Goal: Task Accomplishment & Management: Manage account settings

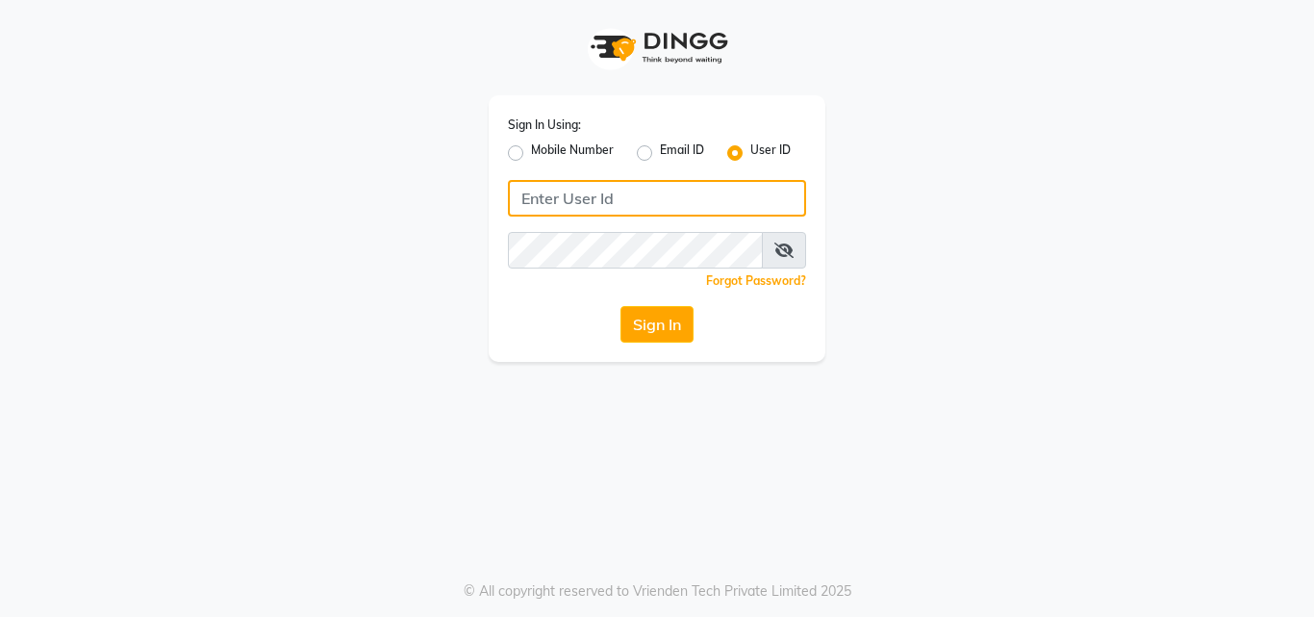
click at [610, 197] on input "Username" at bounding box center [657, 198] width 298 height 37
type input "velvt"
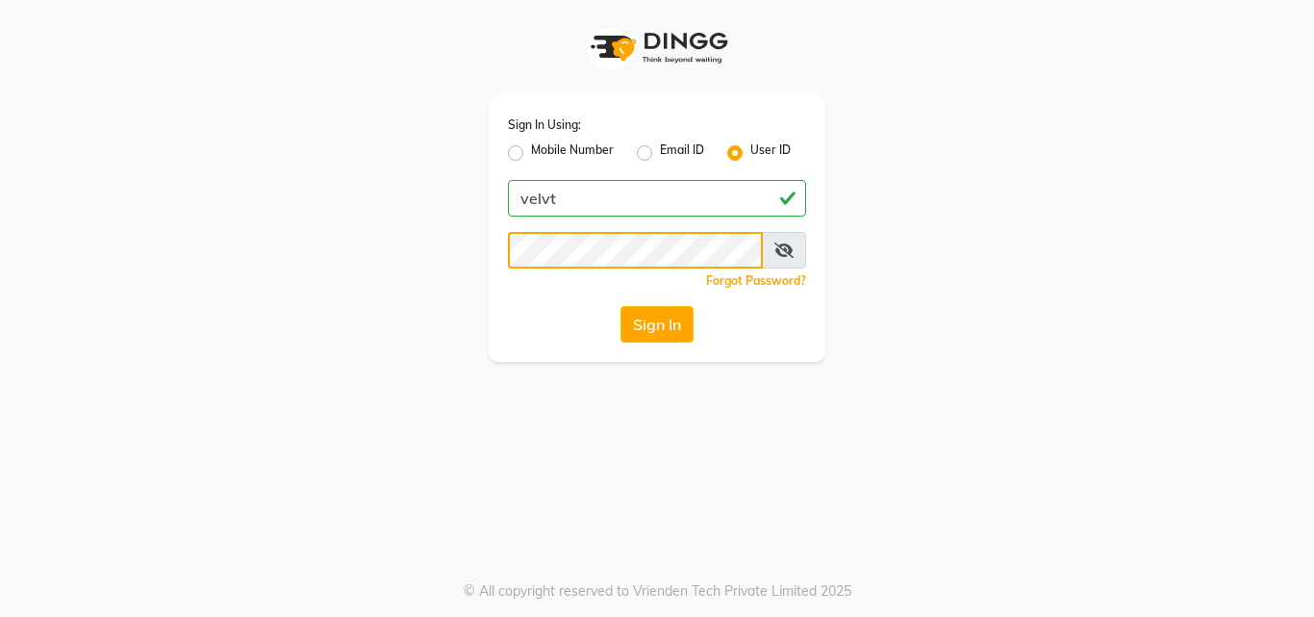
click at [621, 306] on button "Sign In" at bounding box center [657, 324] width 73 height 37
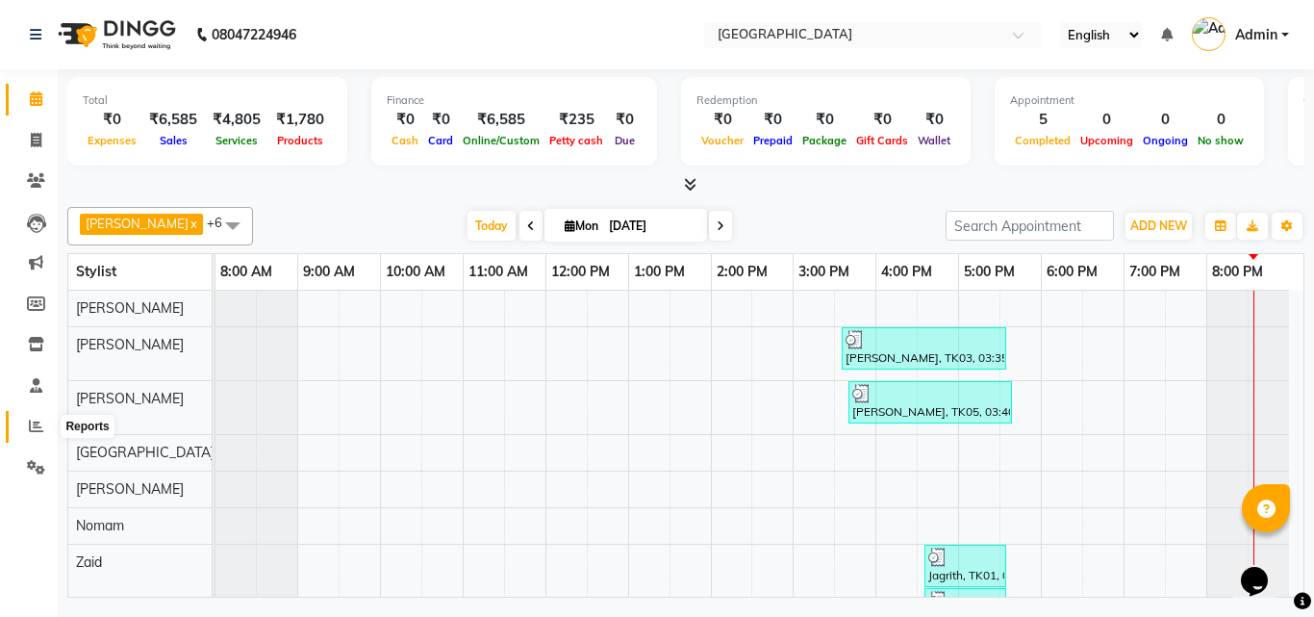
click at [40, 427] on icon at bounding box center [36, 425] width 14 height 14
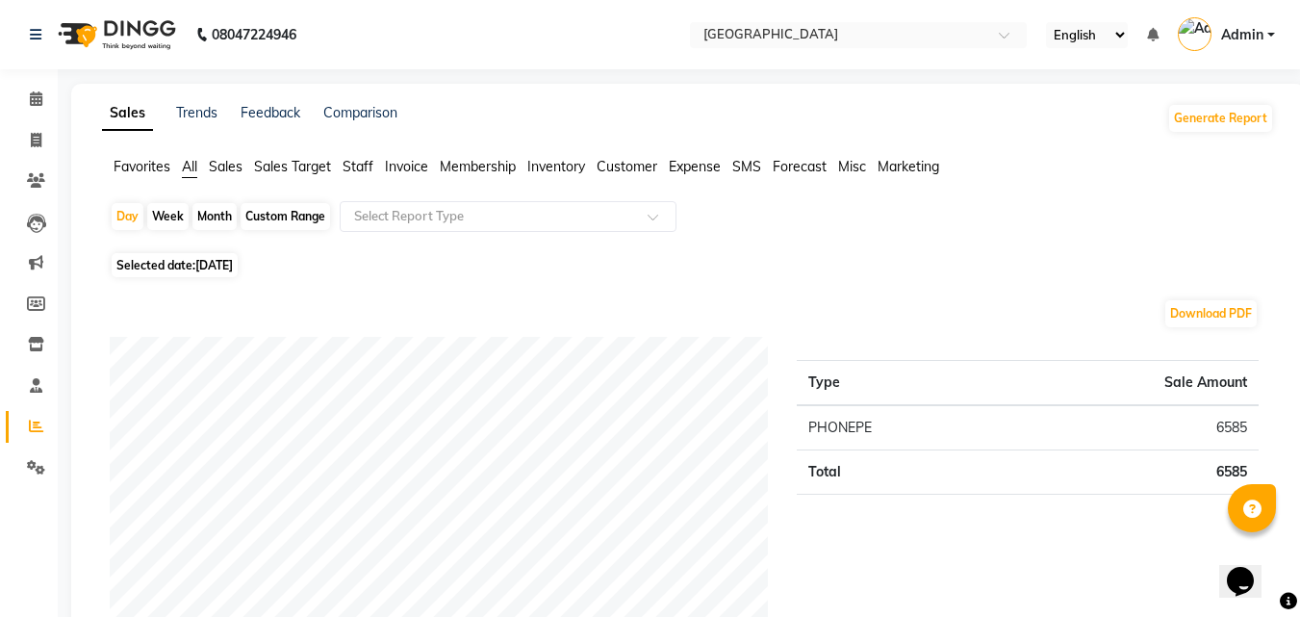
click at [228, 164] on span "Sales" at bounding box center [226, 166] width 34 height 17
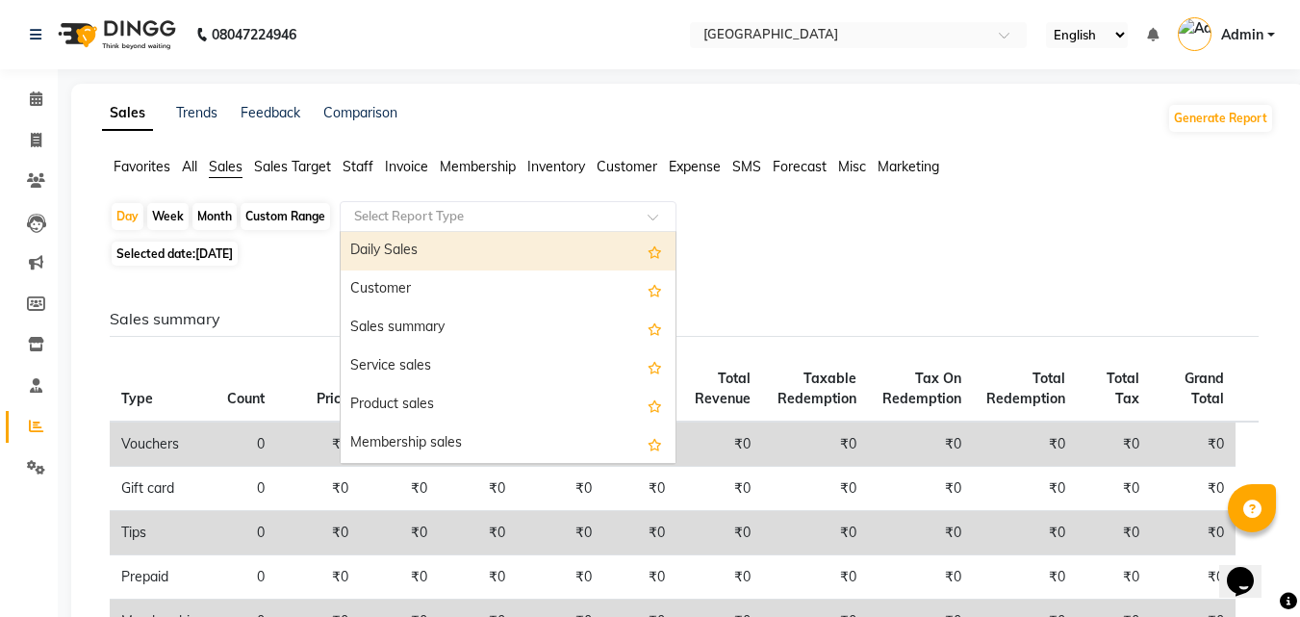
click at [506, 223] on input "text" at bounding box center [488, 216] width 277 height 19
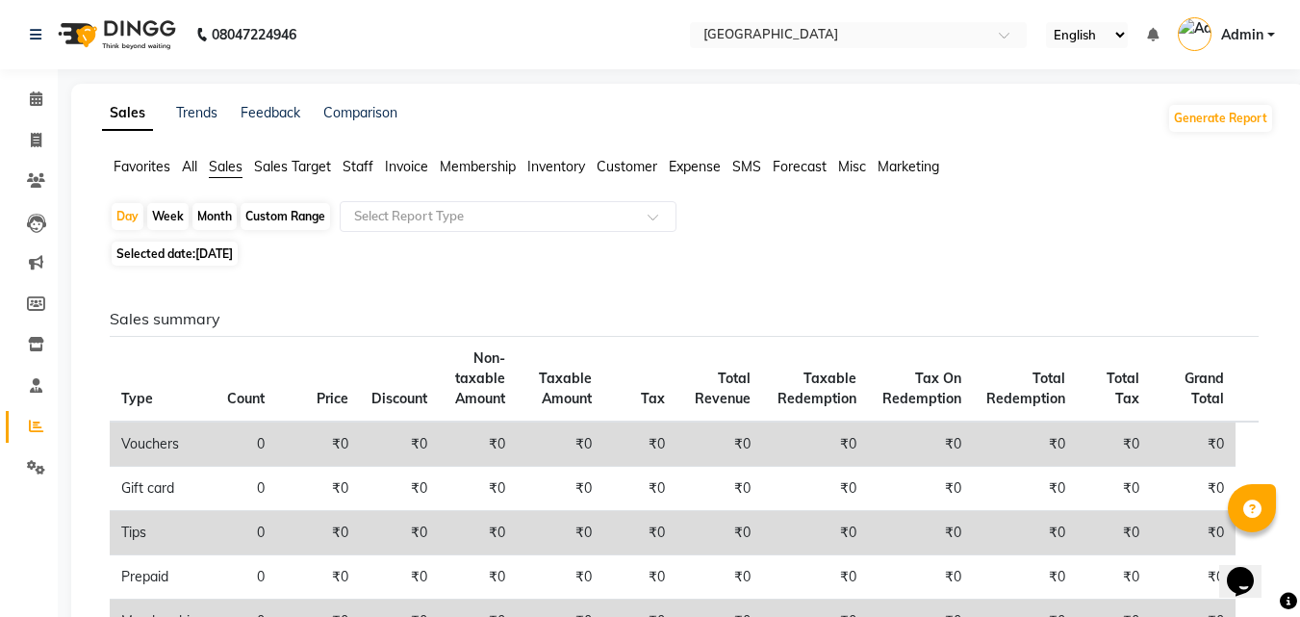
click at [214, 254] on span "[DATE]" at bounding box center [214, 253] width 38 height 14
select select "9"
select select "2025"
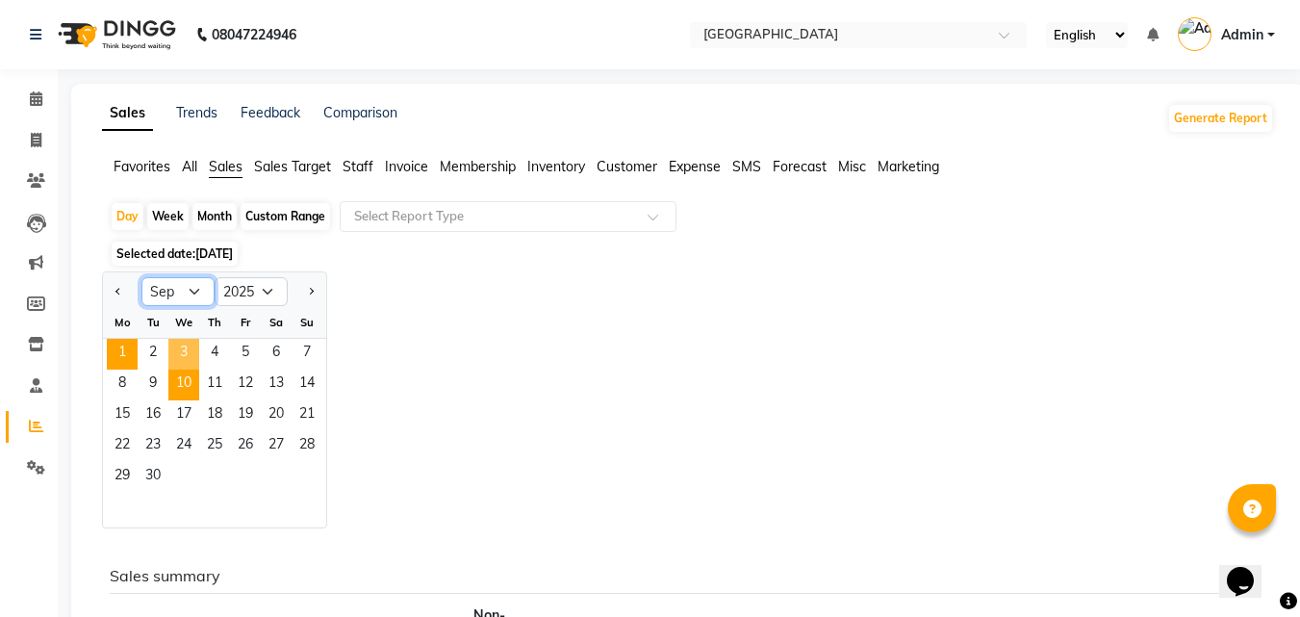
drag, startPoint x: 198, startPoint y: 303, endPoint x: 175, endPoint y: 381, distance: 81.3
click at [175, 381] on ngb-datepicker "Jan Feb Mar Apr May Jun [DATE] Aug Sep Oct Nov [DATE] 2016 2017 2018 2019 2020 …" at bounding box center [214, 399] width 225 height 257
select select "7"
click at [141, 277] on select "Jan Feb Mar Apr May Jun [DATE] Aug Sep Oct Nov Dec" at bounding box center [177, 291] width 73 height 29
click at [156, 350] on span "1" at bounding box center [153, 354] width 31 height 31
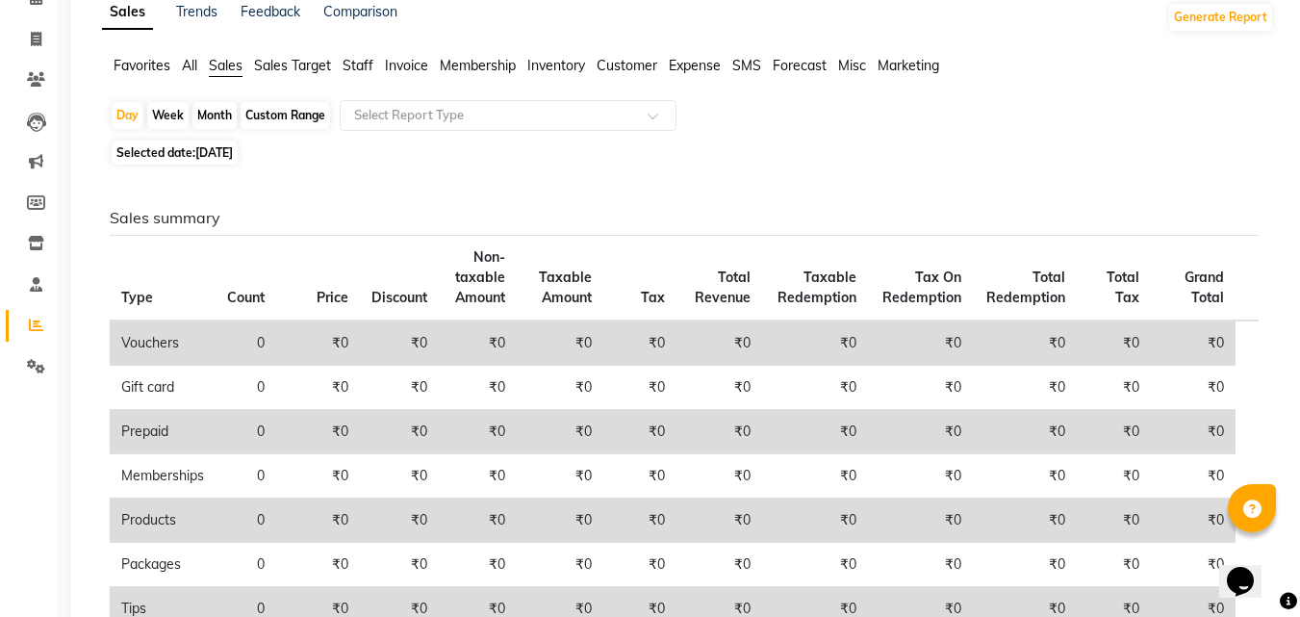
scroll to position [102, 0]
click at [233, 157] on span "[DATE]" at bounding box center [214, 151] width 38 height 14
select select "7"
select select "2025"
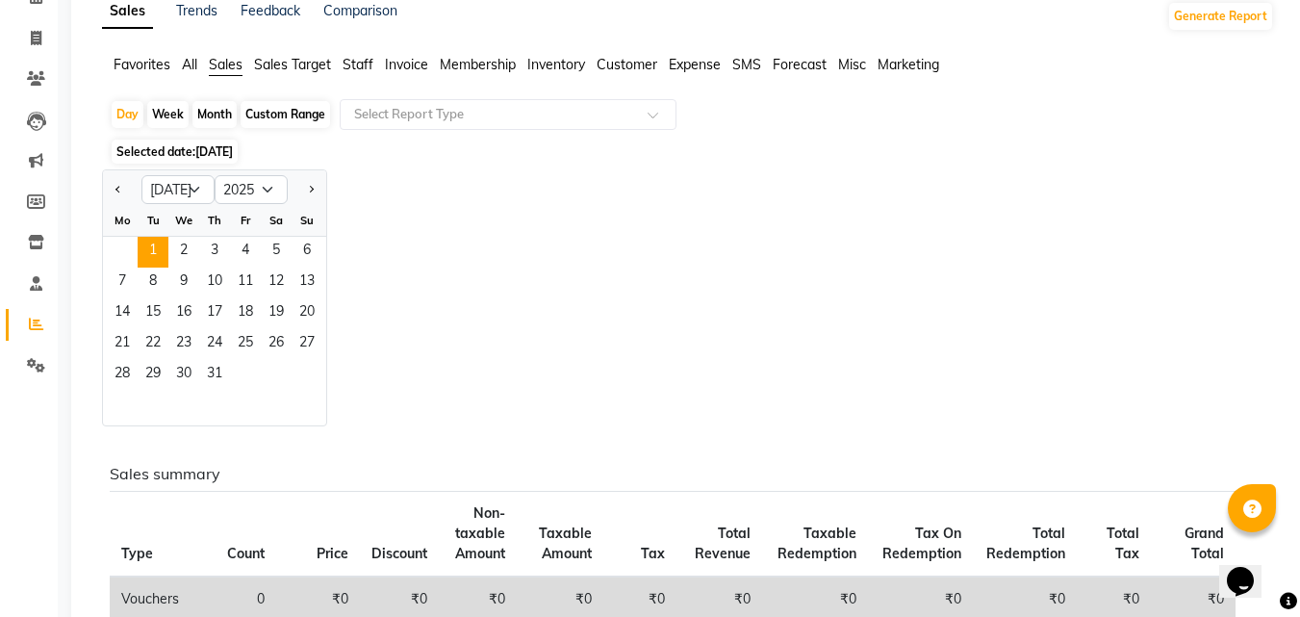
click at [295, 115] on div "Custom Range" at bounding box center [285, 114] width 89 height 27
select select "7"
select select "2025"
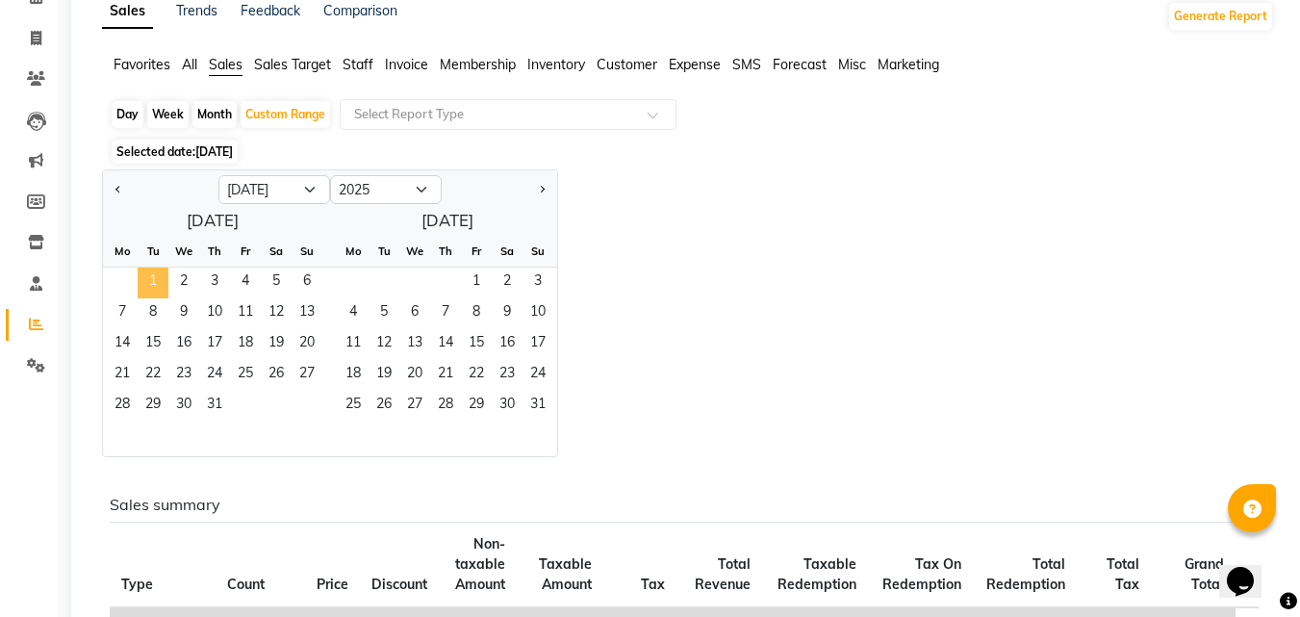
click at [151, 283] on span "1" at bounding box center [153, 282] width 31 height 31
click at [545, 187] on button "Next month" at bounding box center [541, 189] width 15 height 31
select select "9"
click at [157, 405] on span "30" at bounding box center [153, 406] width 31 height 31
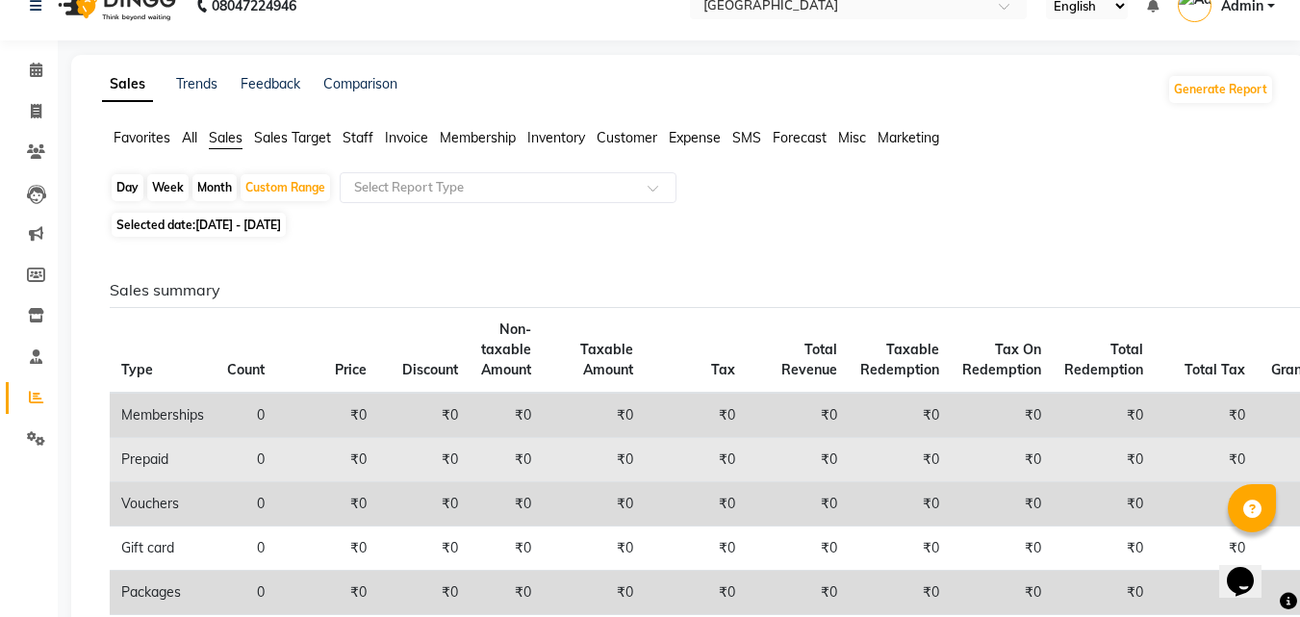
scroll to position [0, 0]
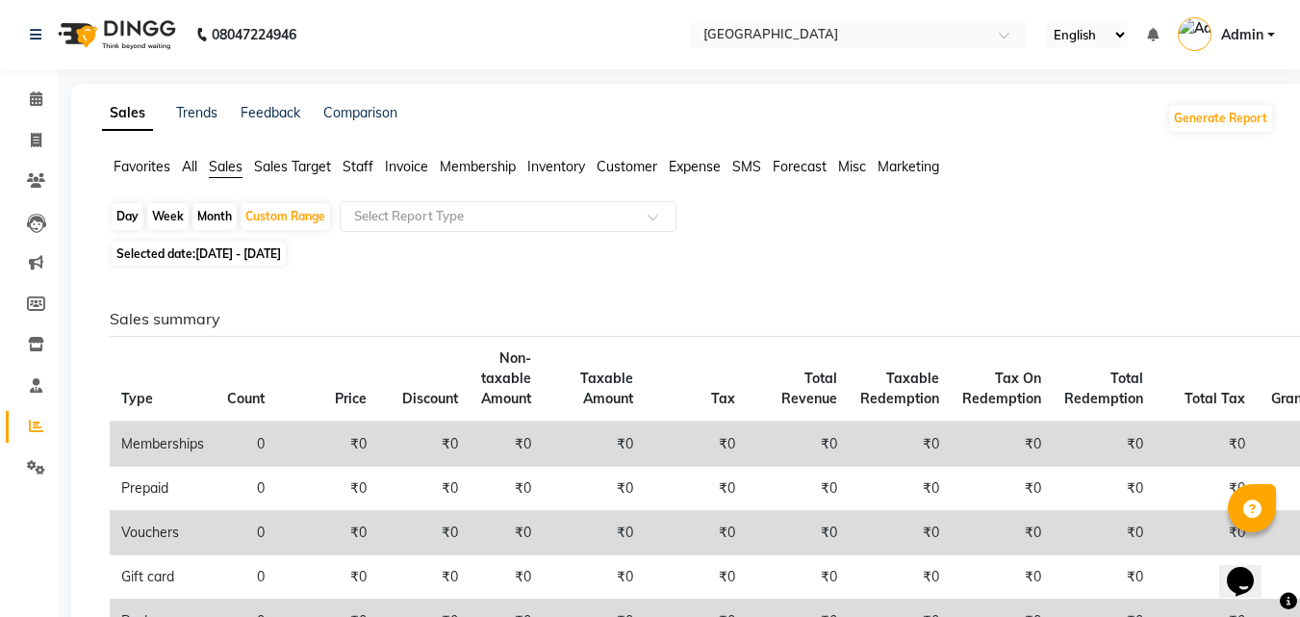
click at [613, 165] on span "Customer" at bounding box center [626, 166] width 61 height 17
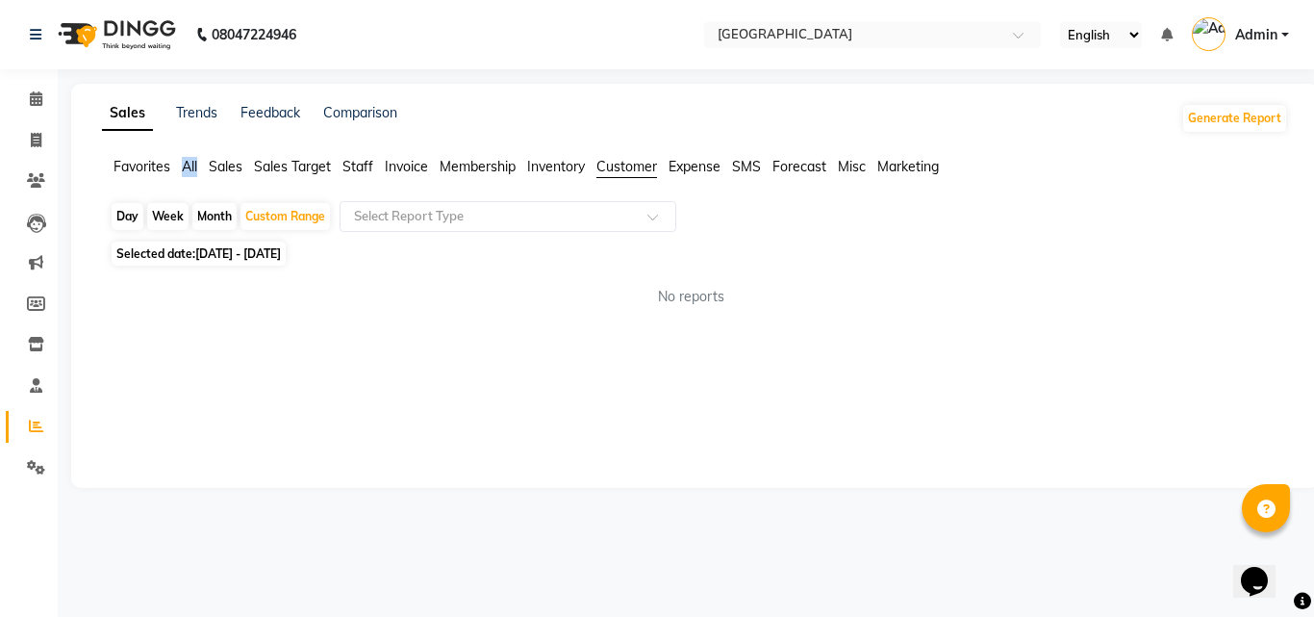
drag, startPoint x: 189, startPoint y: 178, endPoint x: 190, endPoint y: 145, distance: 32.8
click at [190, 145] on div "Sales Trends Feedback Comparison Generate Report Favorites All Sales Sales Targ…" at bounding box center [695, 286] width 1248 height 404
click at [189, 165] on span "All" at bounding box center [189, 166] width 15 height 17
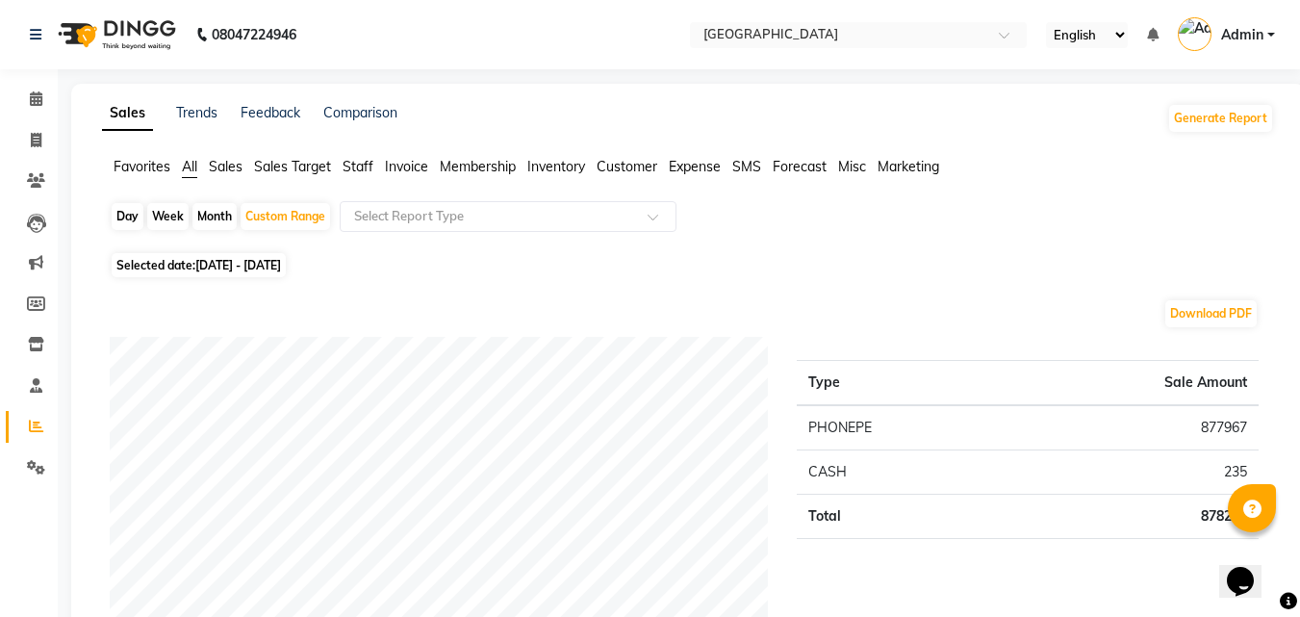
click at [516, 261] on div "Selected date: [DATE] - [DATE]" at bounding box center [692, 265] width 1164 height 20
click at [42, 181] on icon at bounding box center [36, 180] width 18 height 14
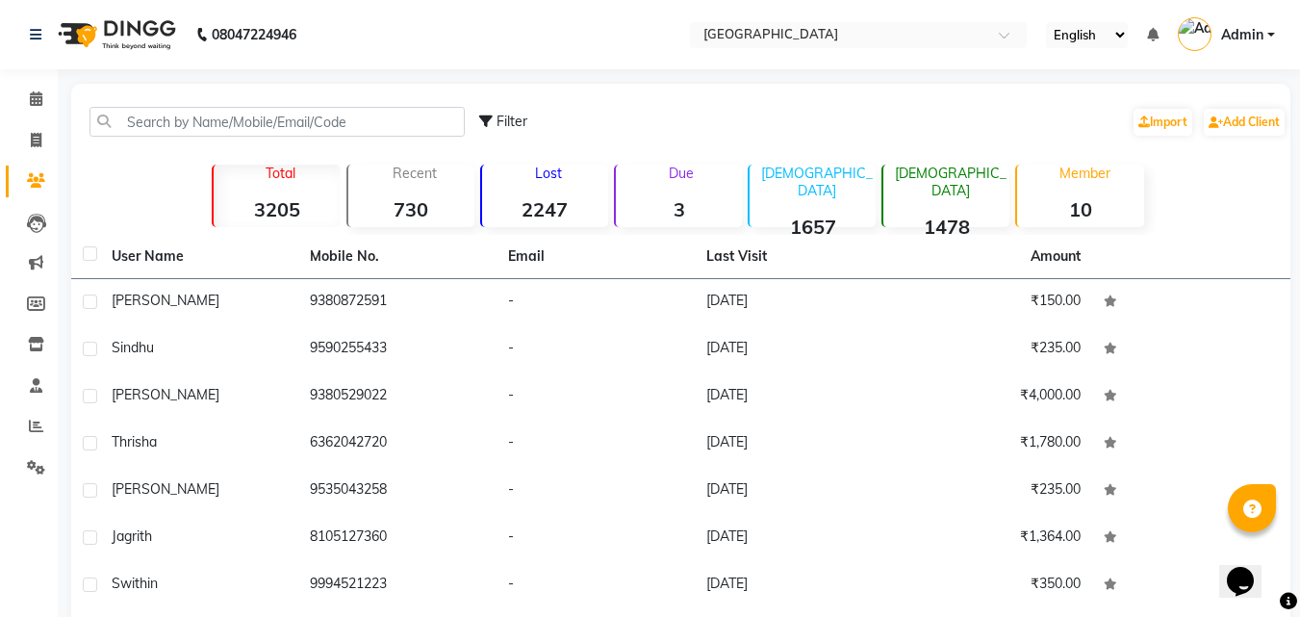
click at [506, 109] on div "Filter Import Add Client" at bounding box center [882, 121] width 807 height 61
click at [508, 130] on div "Filter" at bounding box center [503, 122] width 48 height 20
select select "1000000"
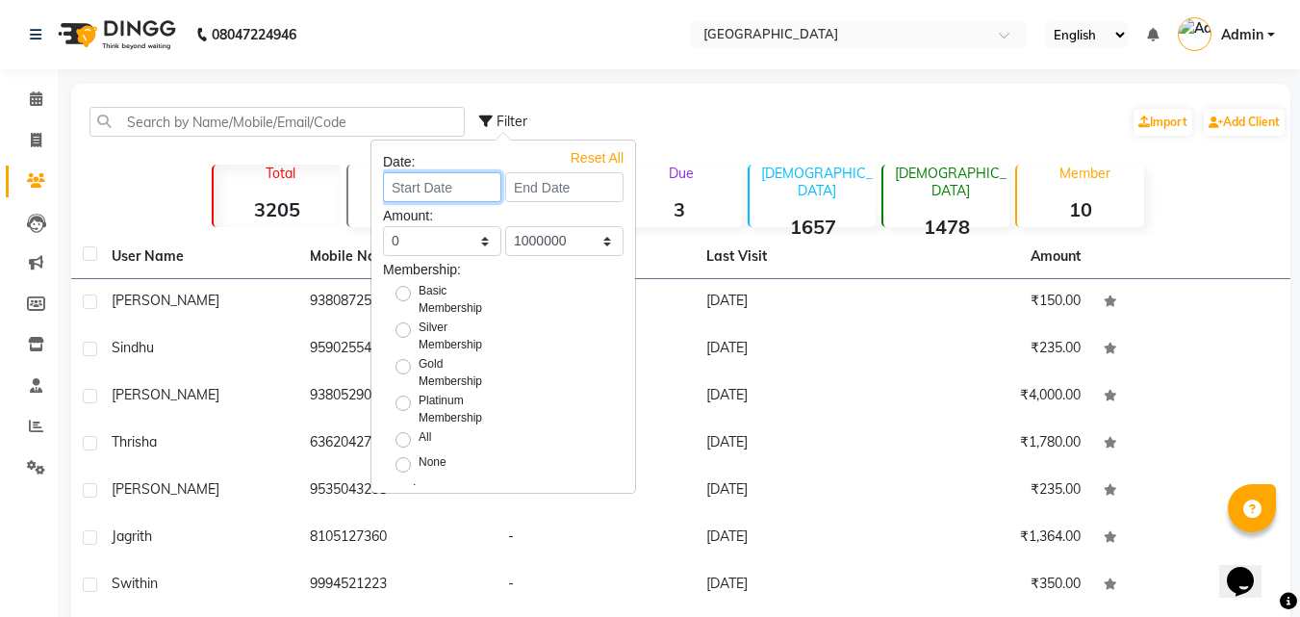
click at [442, 185] on input at bounding box center [442, 187] width 118 height 30
select select "9"
select select "2025"
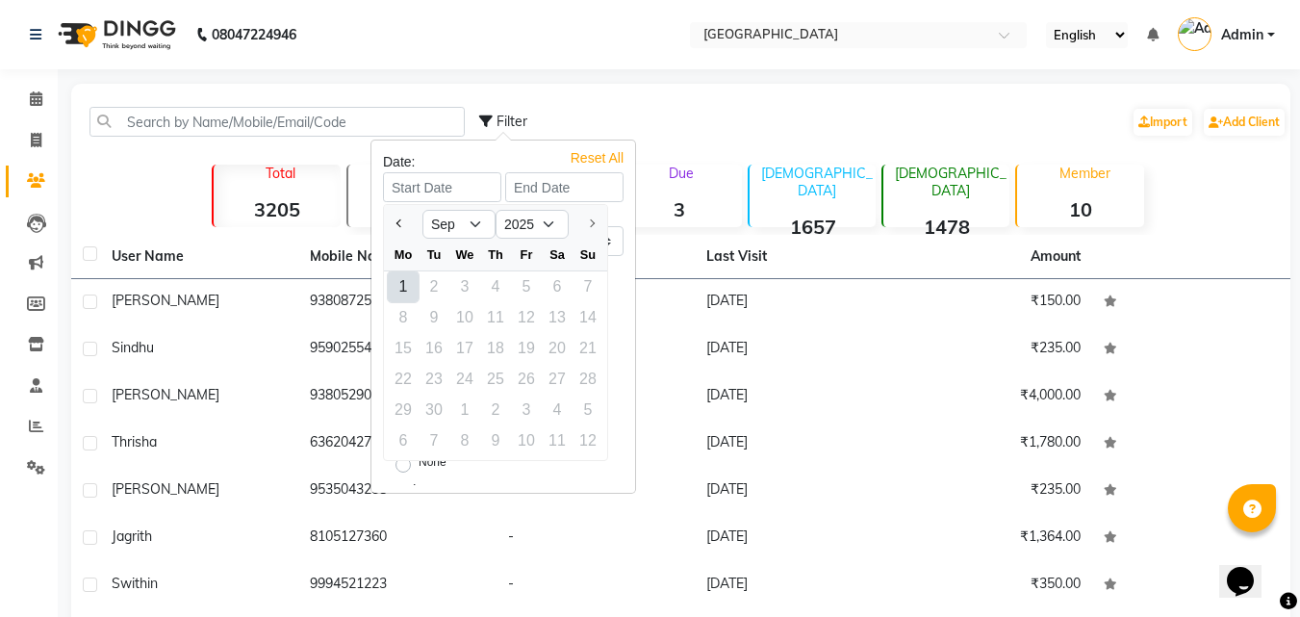
click at [394, 294] on div "1" at bounding box center [403, 286] width 31 height 31
type input "[DATE]"
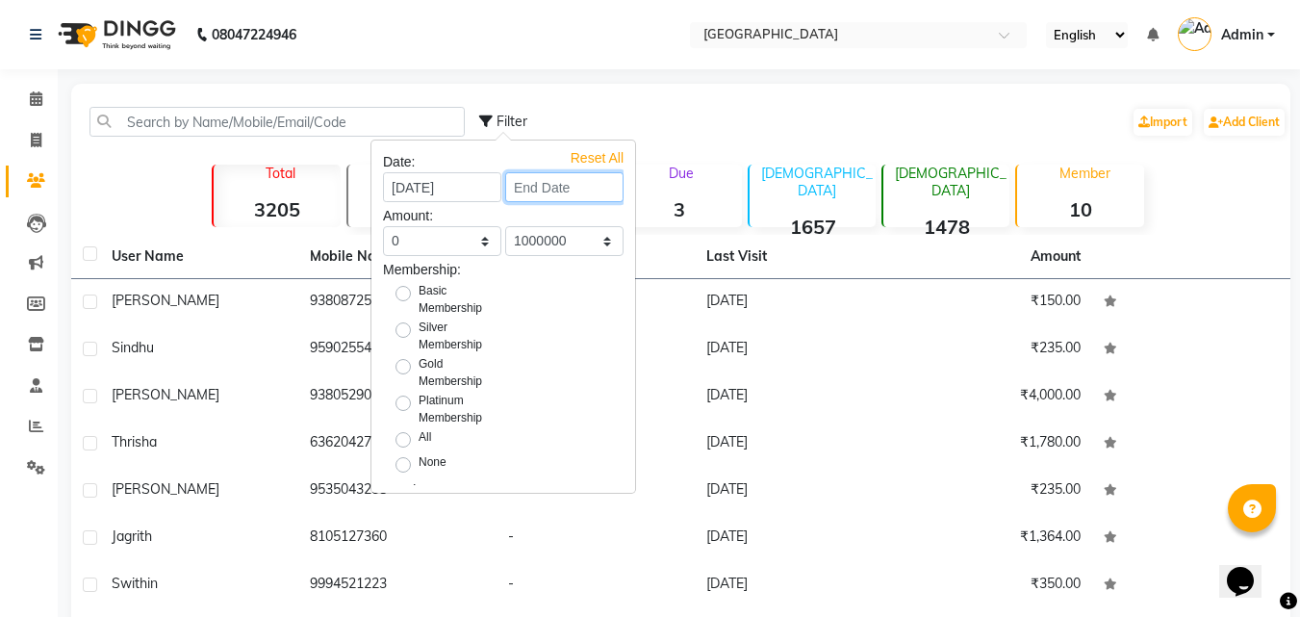
click at [550, 187] on input at bounding box center [564, 187] width 118 height 30
select select "9"
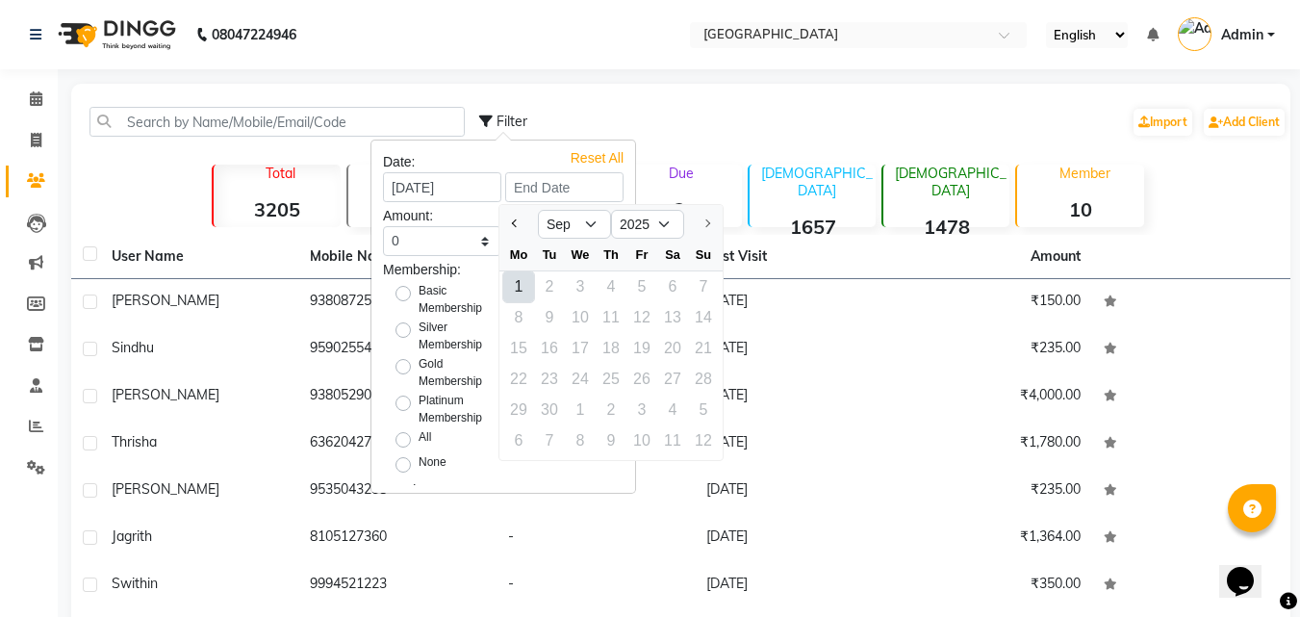
click at [517, 294] on div "1" at bounding box center [518, 286] width 31 height 31
type input "[DATE]"
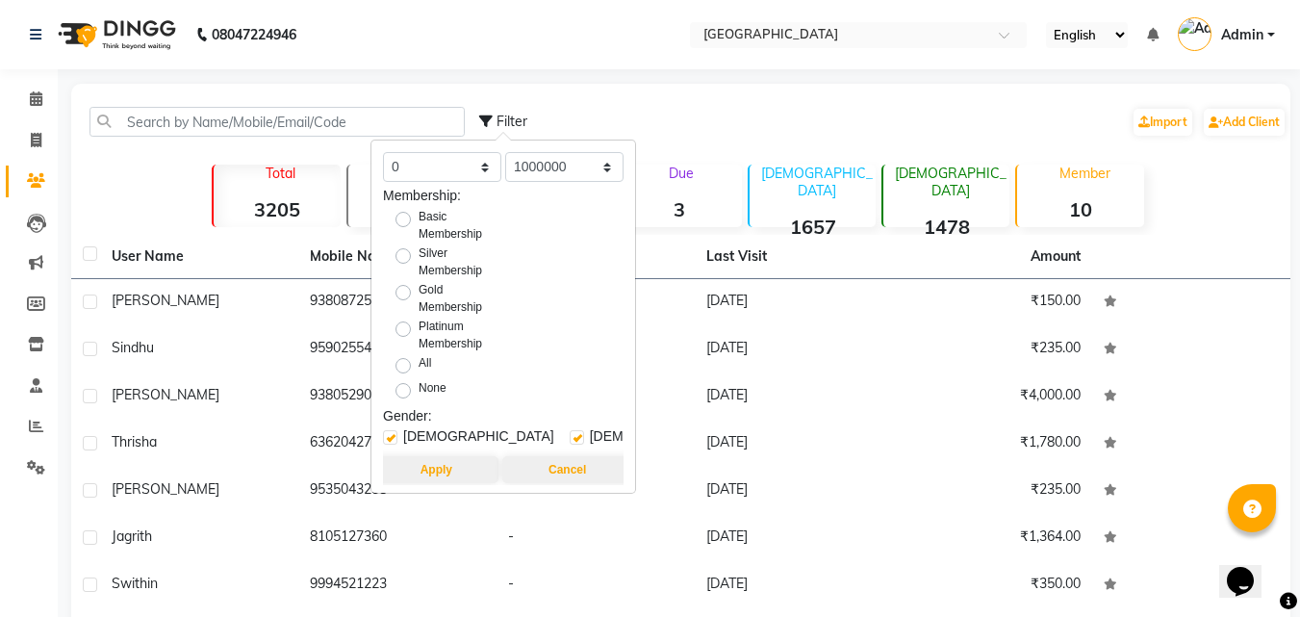
scroll to position [89, 0]
click at [394, 354] on div "All" at bounding box center [441, 365] width 123 height 23
click at [418, 354] on label "All" at bounding box center [424, 365] width 13 height 23
click at [403, 358] on input "All" at bounding box center [409, 364] width 13 height 13
radio input "true"
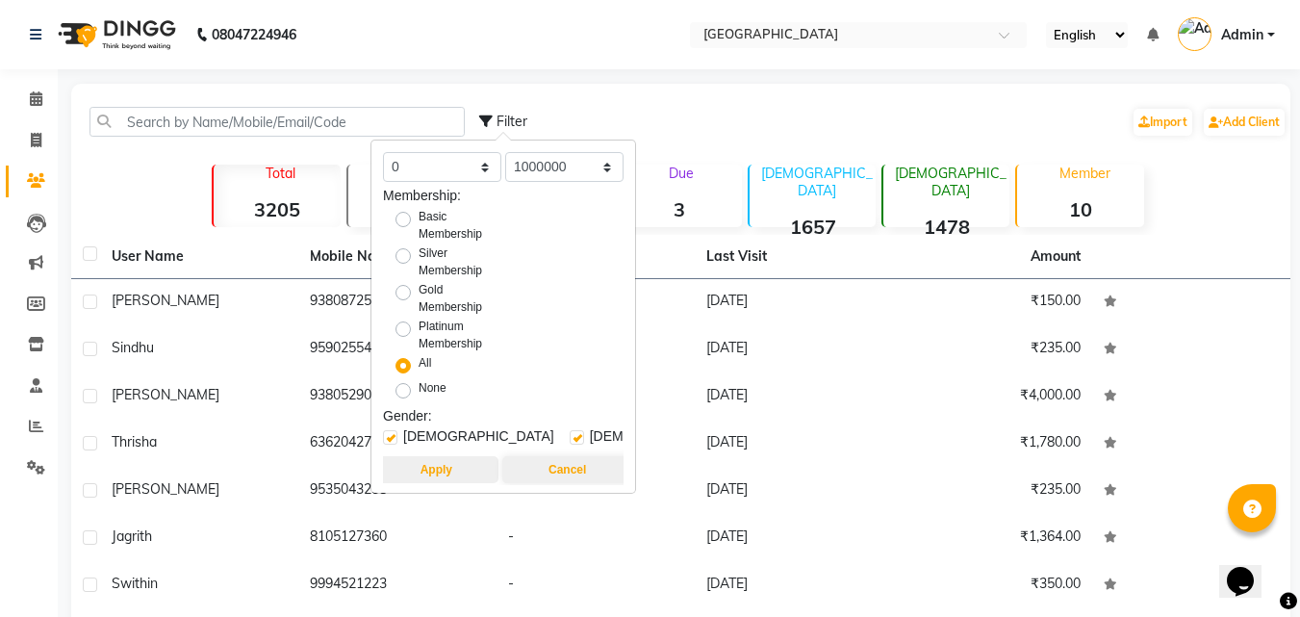
click at [426, 461] on button "Apply" at bounding box center [436, 469] width 124 height 27
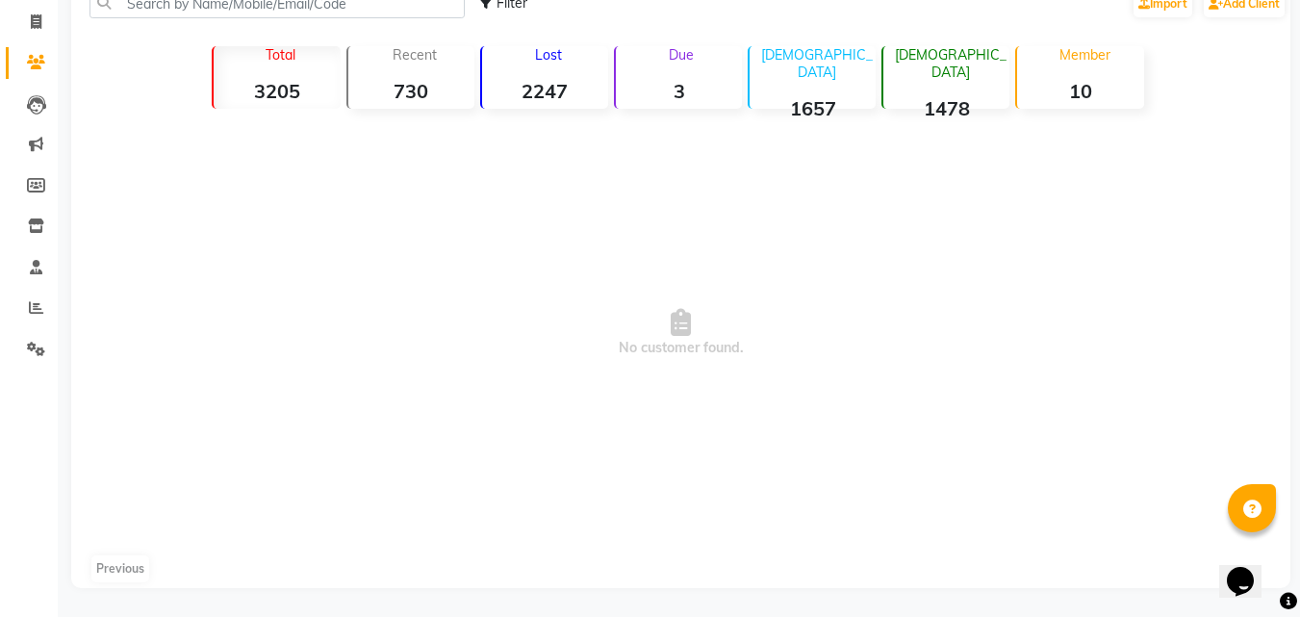
scroll to position [0, 0]
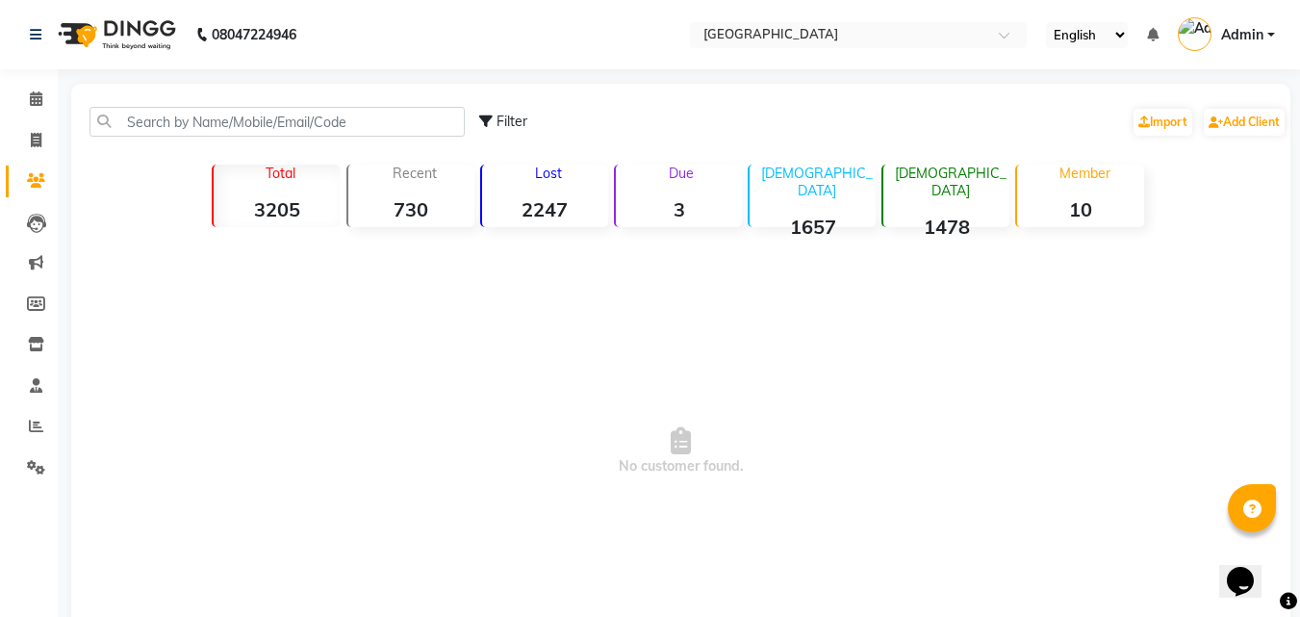
click at [494, 128] on div "Filter" at bounding box center [503, 122] width 48 height 20
select select "1000000"
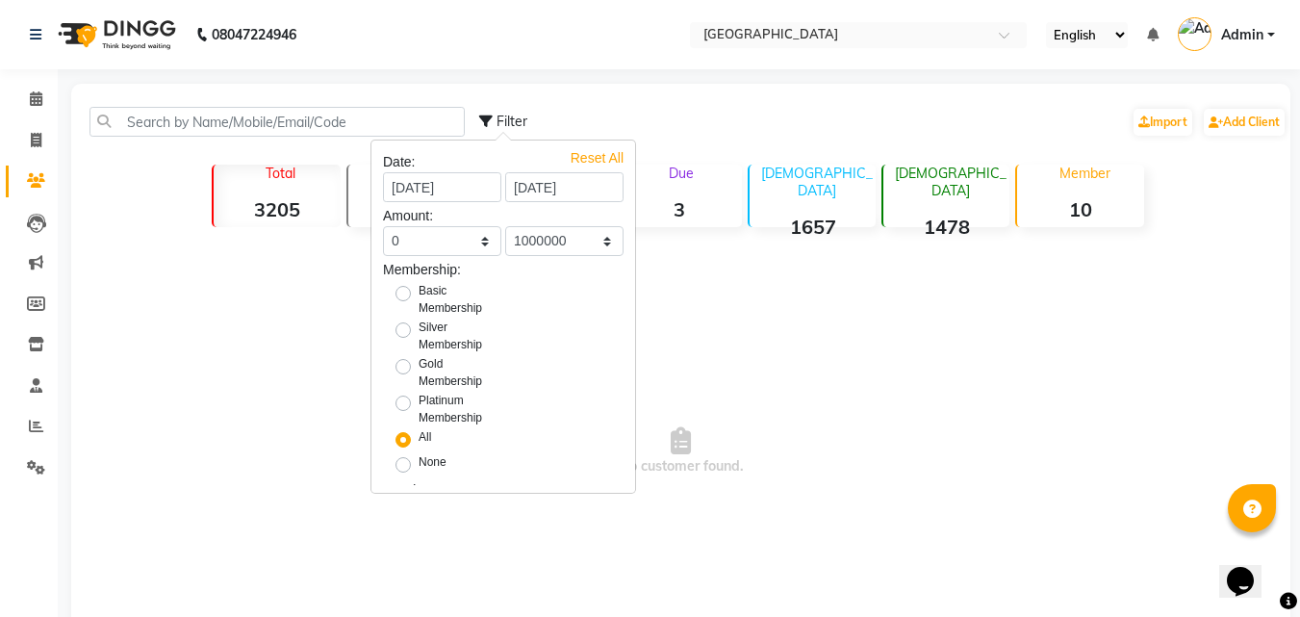
click at [577, 158] on div "Reset All" at bounding box center [596, 153] width 53 height 10
select select "5000"
radio input "false"
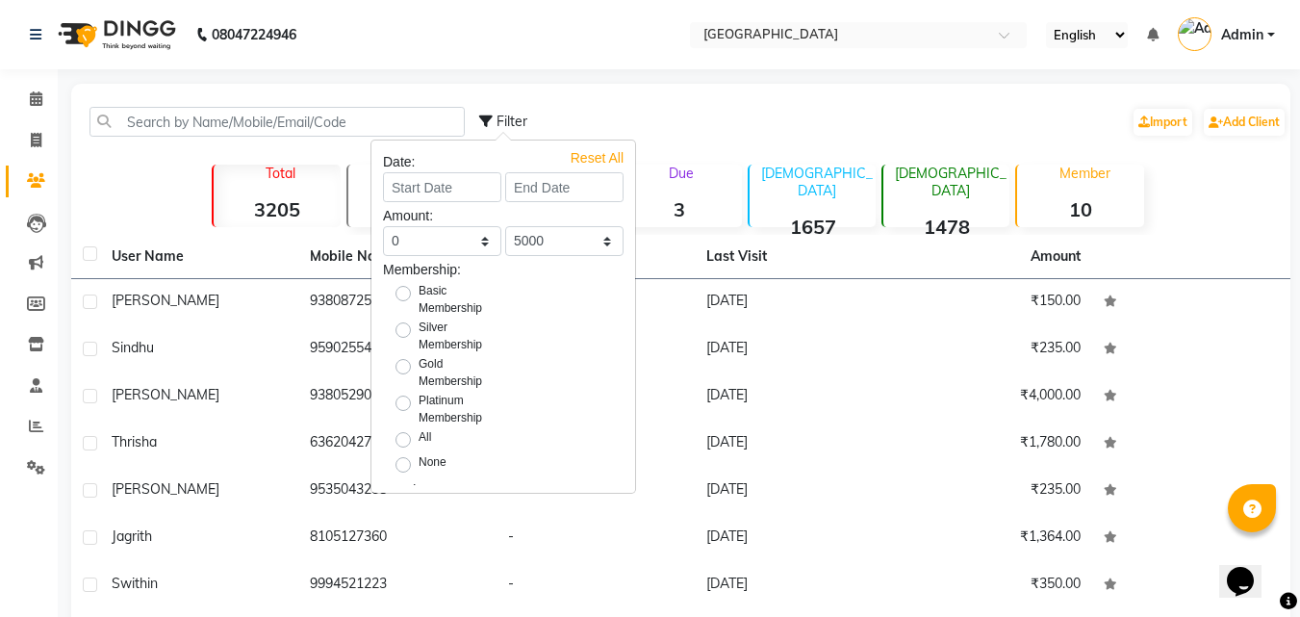
click at [857, 114] on div "Filter Import Add Client" at bounding box center [882, 121] width 807 height 61
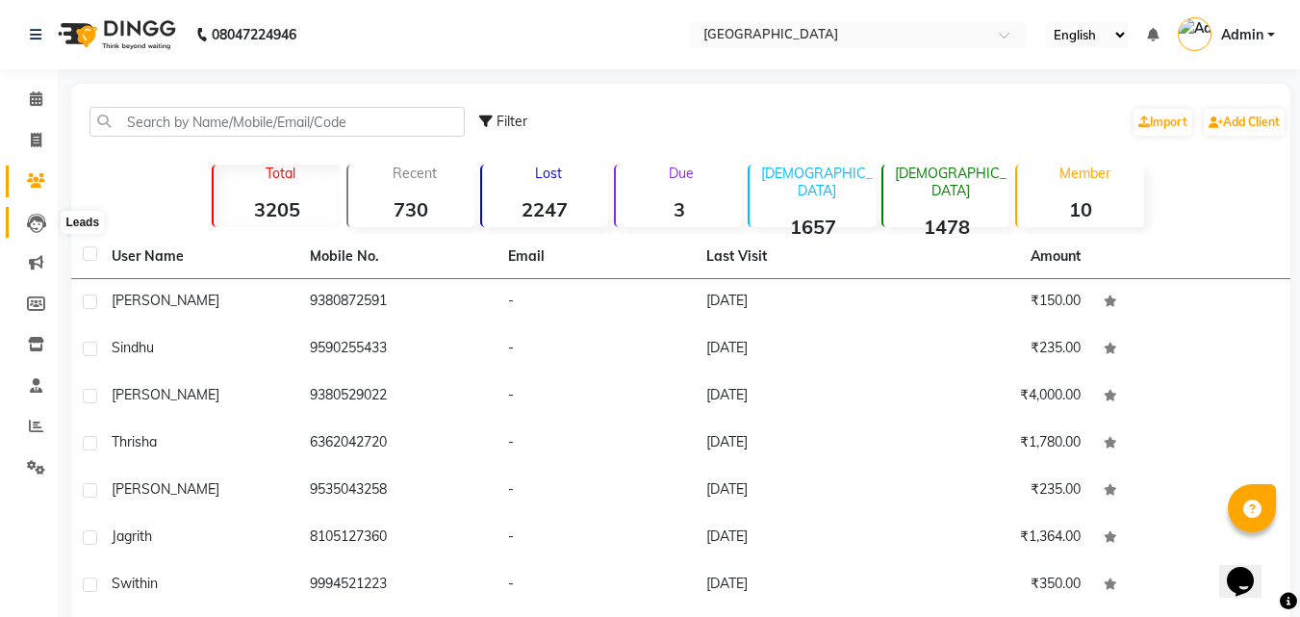
click at [40, 225] on icon at bounding box center [36, 223] width 19 height 19
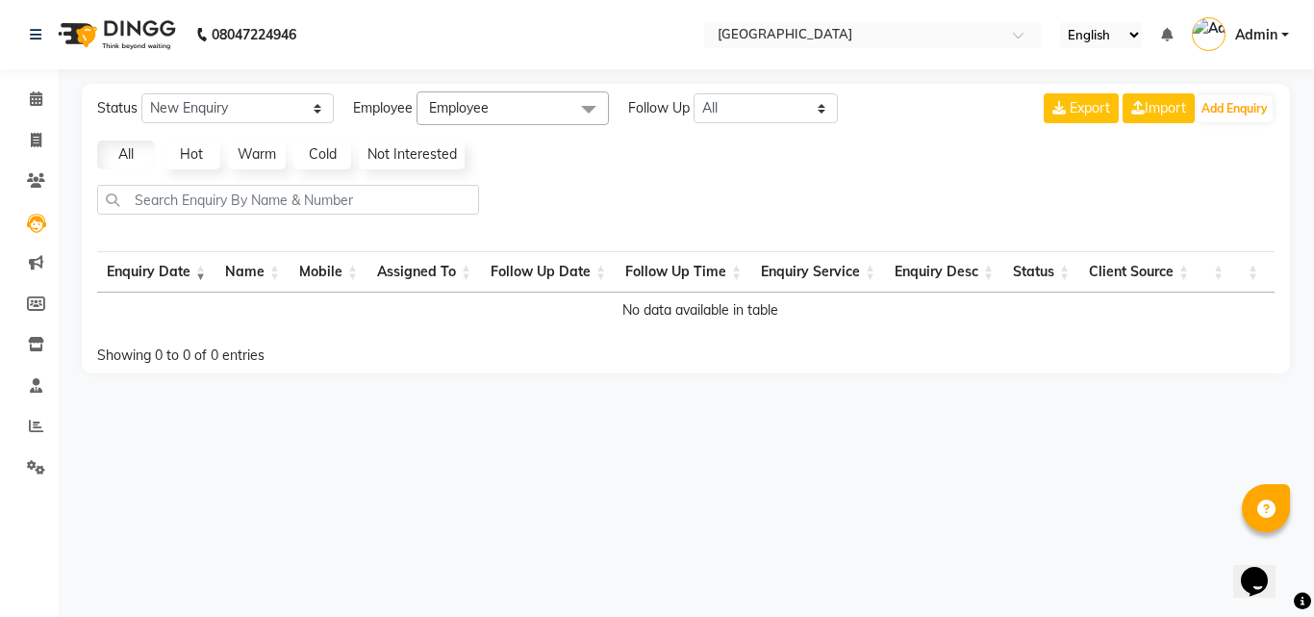
click at [471, 101] on span "Employee" at bounding box center [459, 107] width 60 height 17
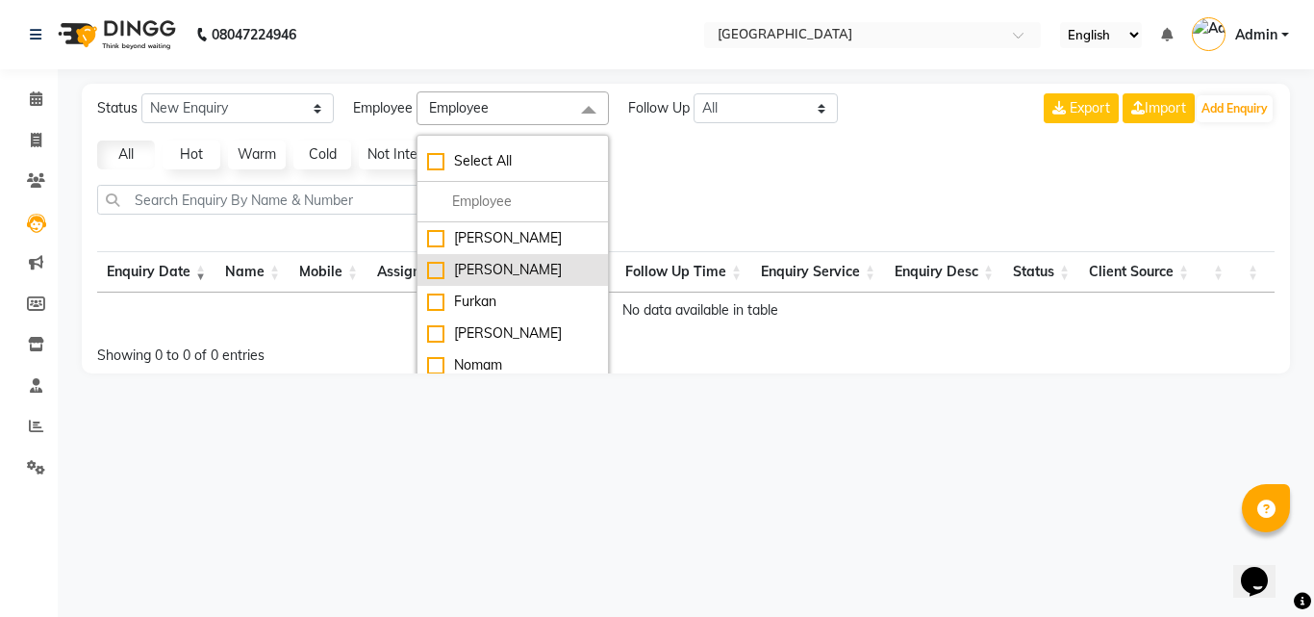
click at [439, 271] on div "[PERSON_NAME]" at bounding box center [512, 270] width 171 height 20
checkbox input "true"
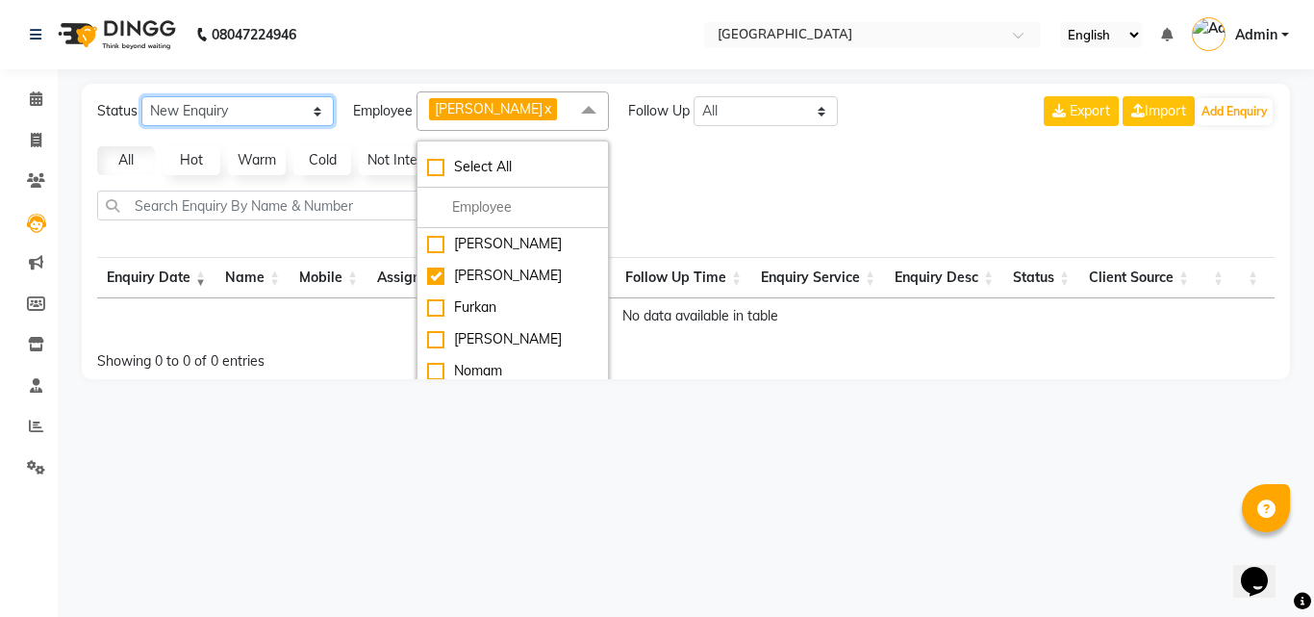
click at [280, 106] on select "New Enquiry Open Enquiry Converted Enquiry All" at bounding box center [237, 111] width 192 height 30
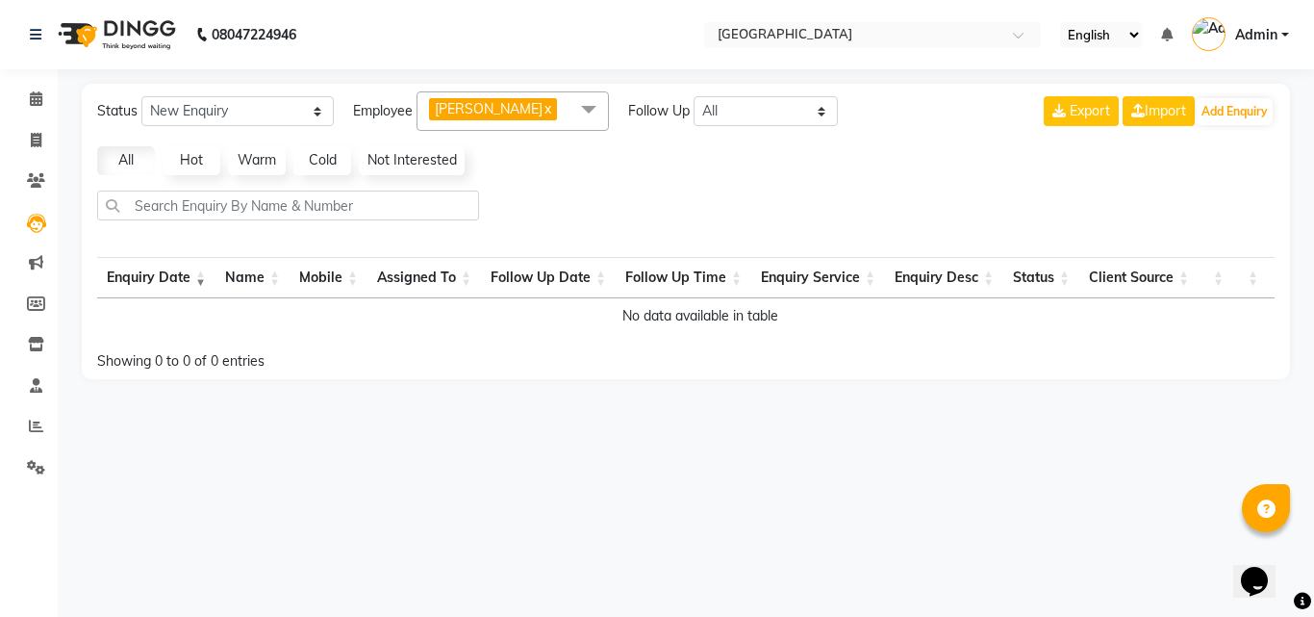
click at [588, 158] on div "All Hot Warm Cold Not Interested" at bounding box center [685, 160] width 1193 height 29
click at [798, 121] on select "All [DATE] [DATE] This Week This Month Custom" at bounding box center [766, 111] width 144 height 30
select select "custom"
click at [695, 96] on select "All [DATE] [DATE] This Week This Month Custom" at bounding box center [766, 111] width 144 height 30
select select "9"
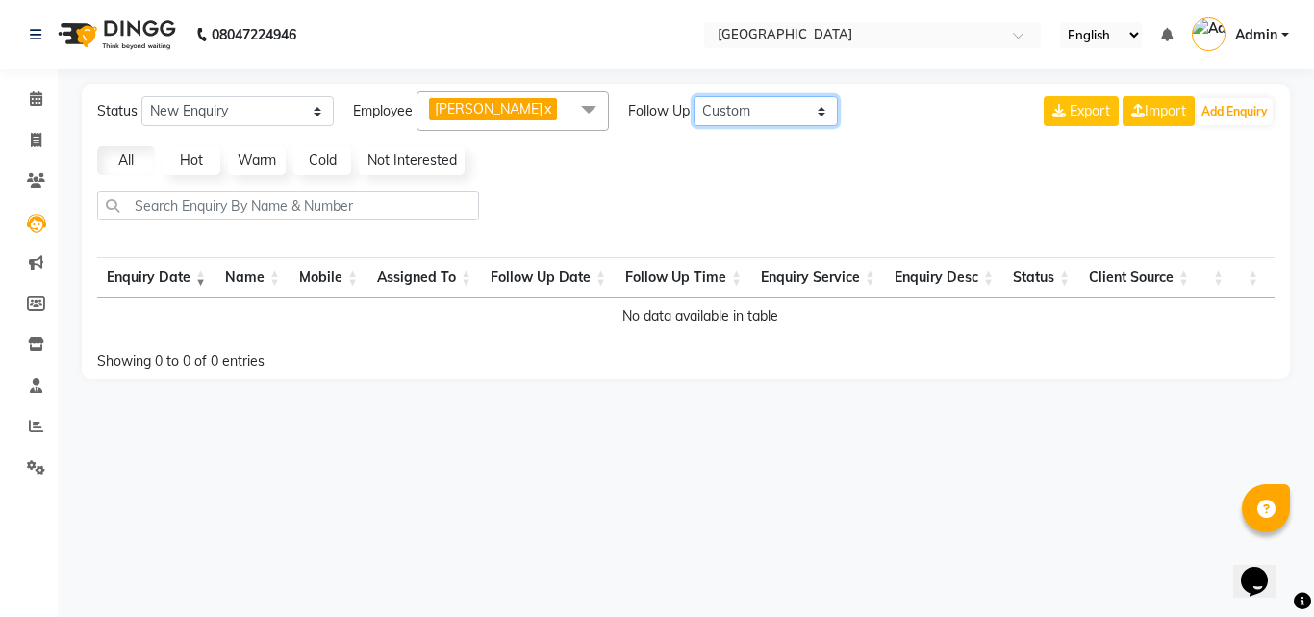
select select "2025"
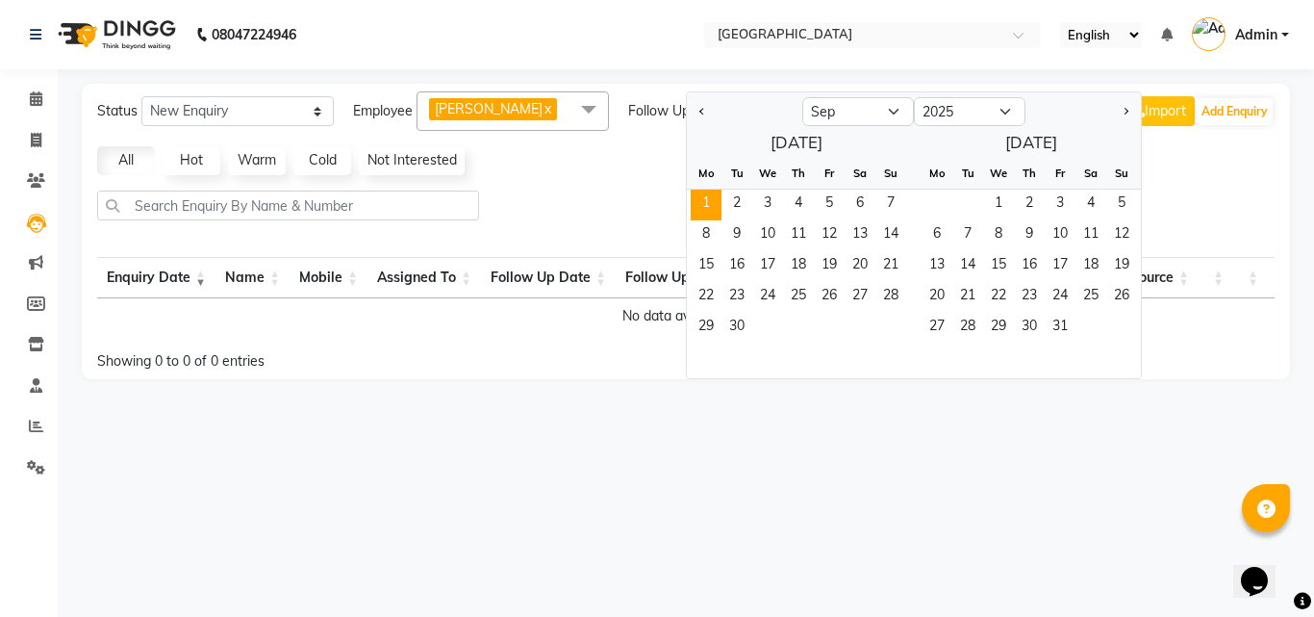
click at [712, 192] on span "1" at bounding box center [706, 205] width 31 height 31
click at [708, 110] on button "Previous month" at bounding box center [702, 111] width 15 height 31
select select "8"
click at [823, 207] on span "1" at bounding box center [829, 205] width 31 height 31
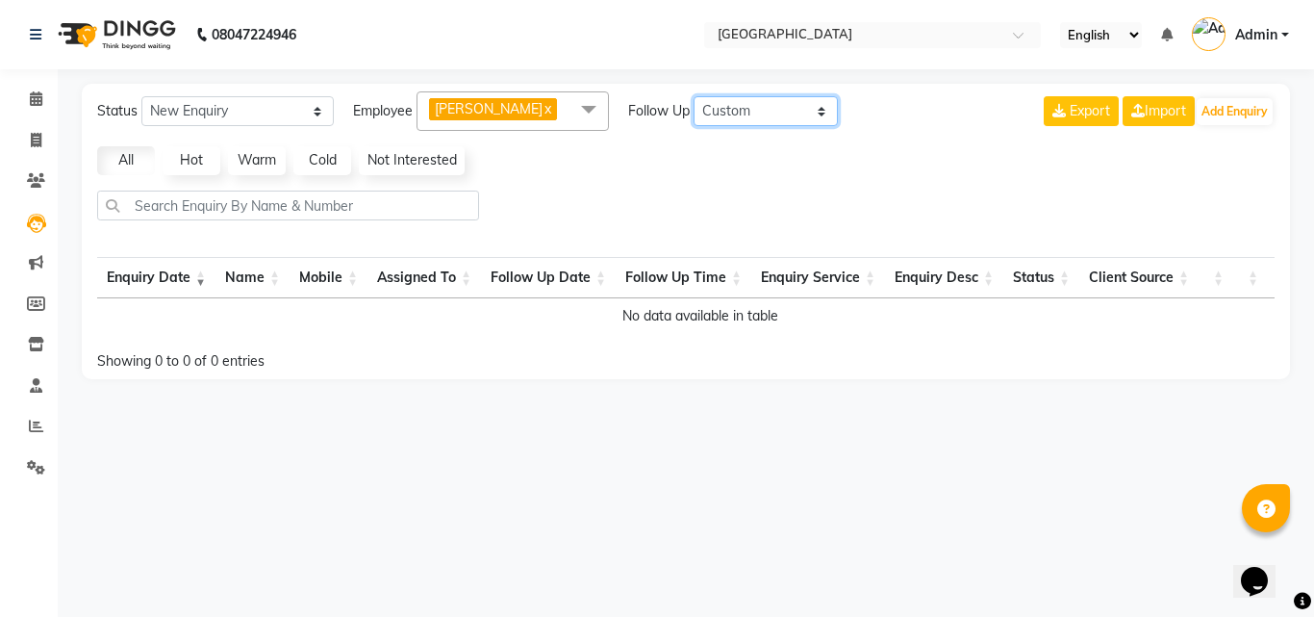
click at [824, 111] on select "All [DATE] [DATE] This Week This Month Custom" at bounding box center [766, 111] width 144 height 30
click at [956, 192] on div at bounding box center [685, 212] width 1193 height 45
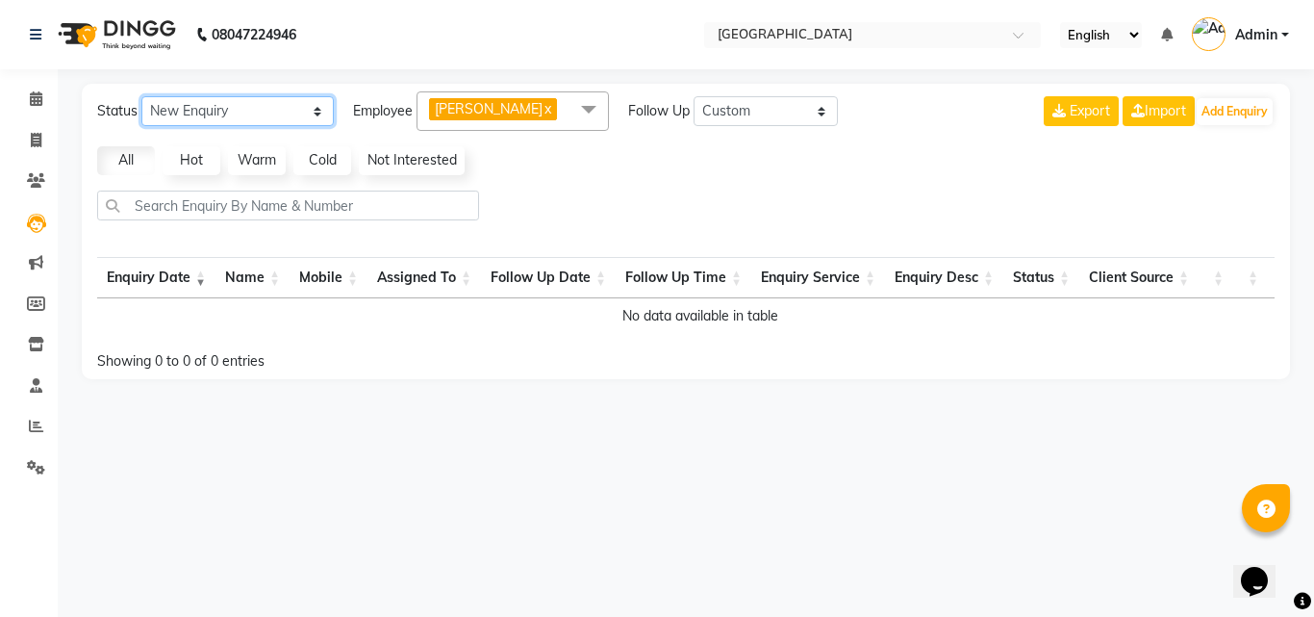
click at [277, 112] on select "New Enquiry Open Enquiry Converted Enquiry All" at bounding box center [237, 111] width 192 height 30
select select "None"
click at [141, 96] on select "New Enquiry Open Enquiry Converted Enquiry All" at bounding box center [237, 111] width 192 height 30
click at [593, 110] on span at bounding box center [589, 109] width 38 height 37
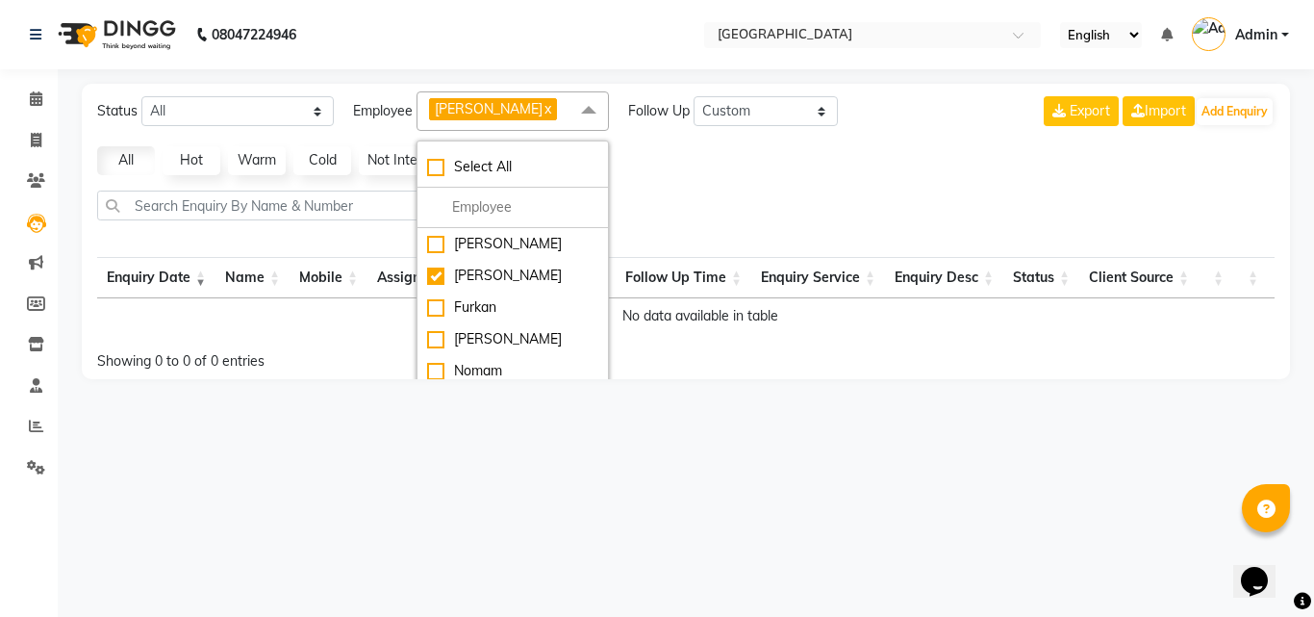
click at [706, 155] on div "All Hot Warm Cold Not Interested" at bounding box center [685, 160] width 1193 height 29
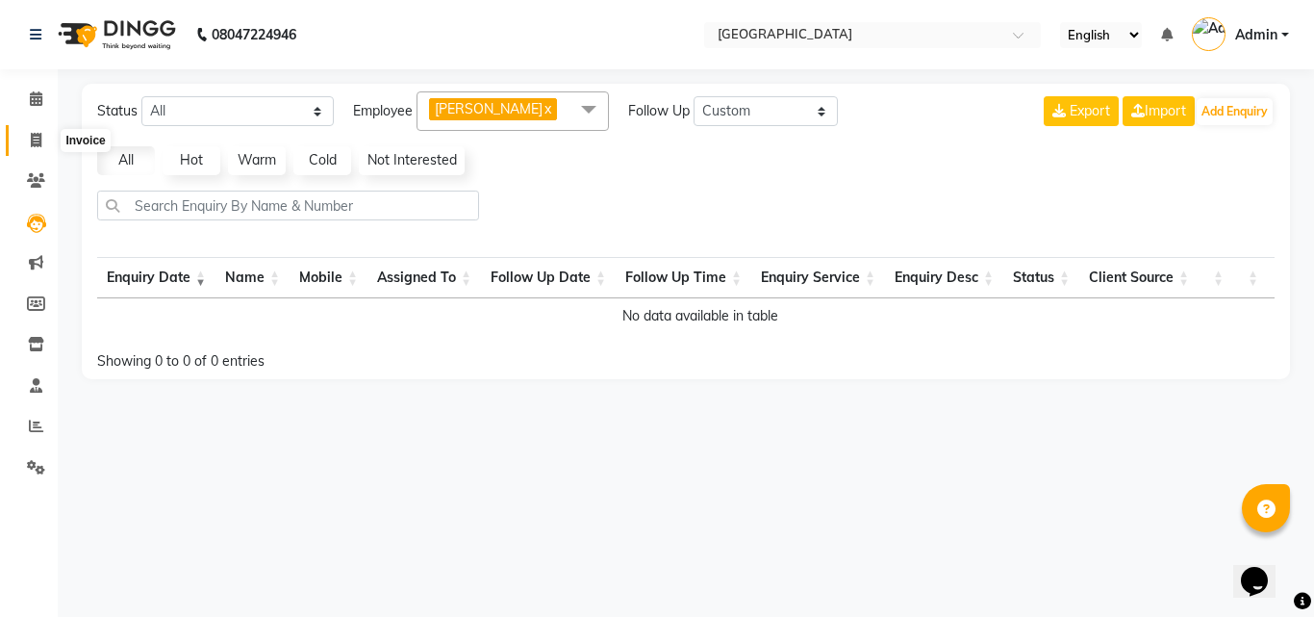
click at [33, 138] on icon at bounding box center [36, 140] width 11 height 14
select select "service"
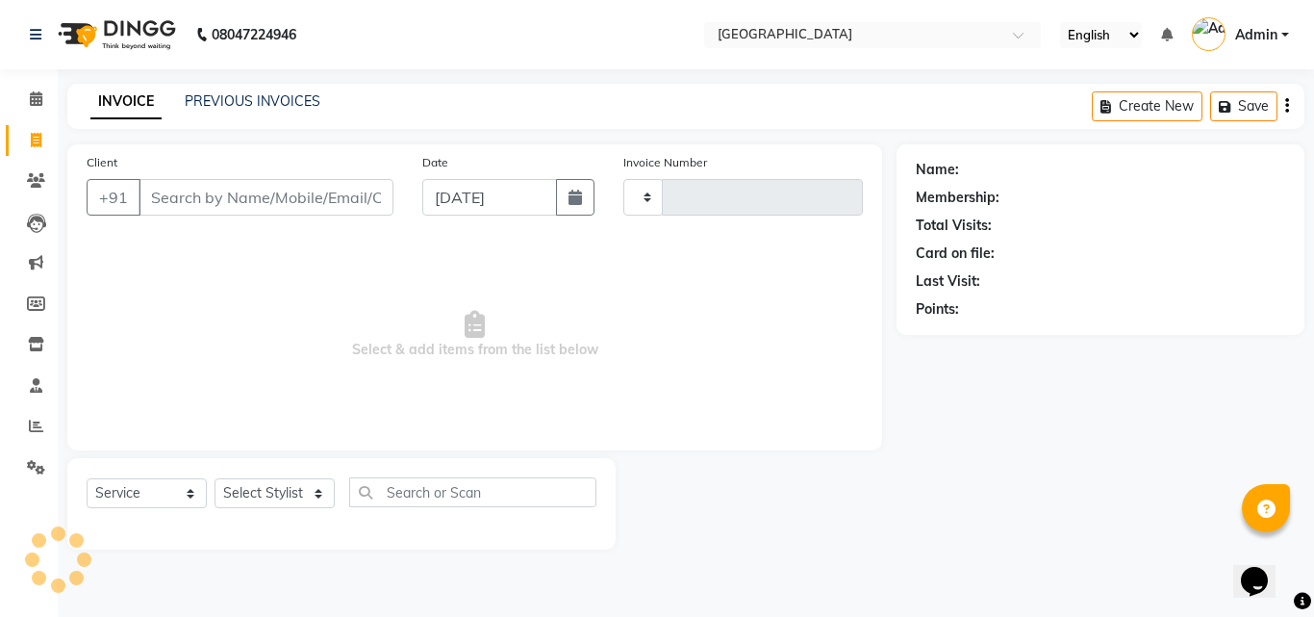
type input "1749"
select select "6279"
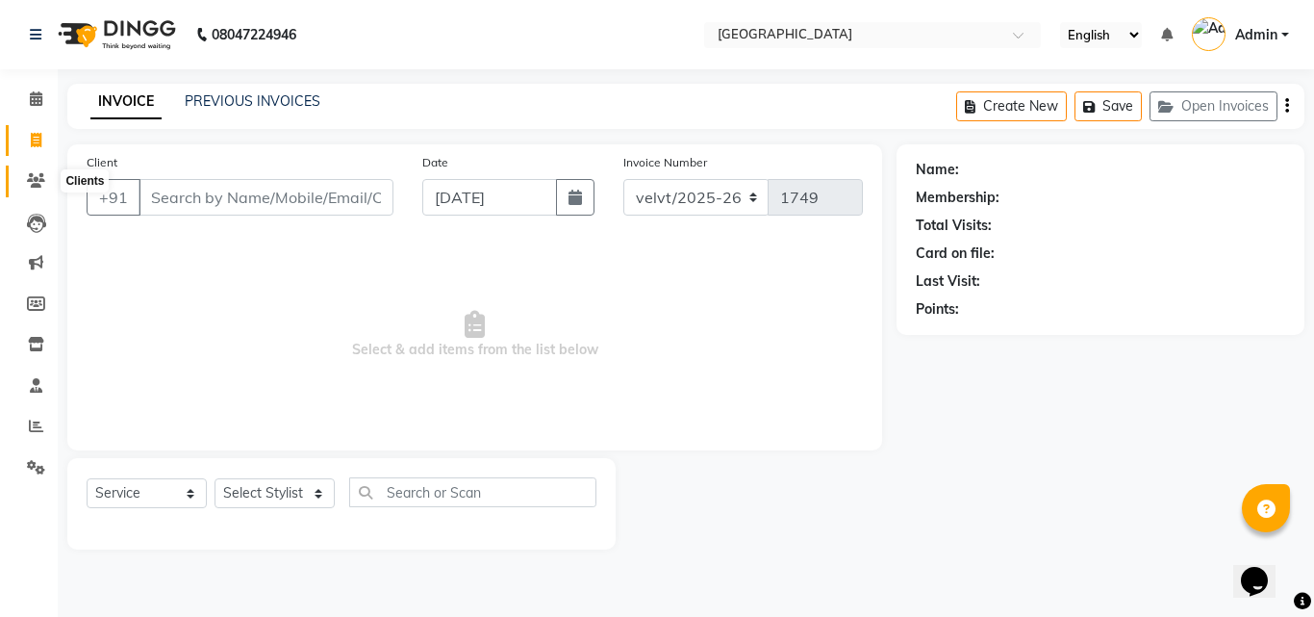
click at [27, 176] on icon at bounding box center [36, 180] width 18 height 14
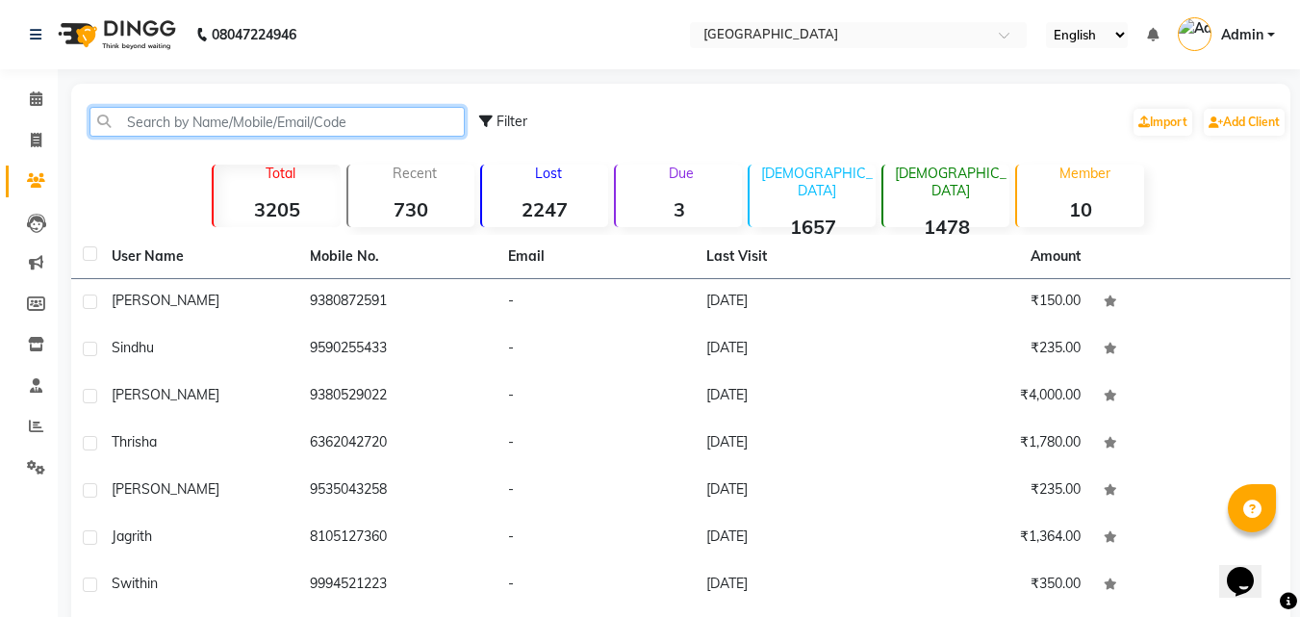
click at [245, 123] on input "text" at bounding box center [276, 122] width 375 height 30
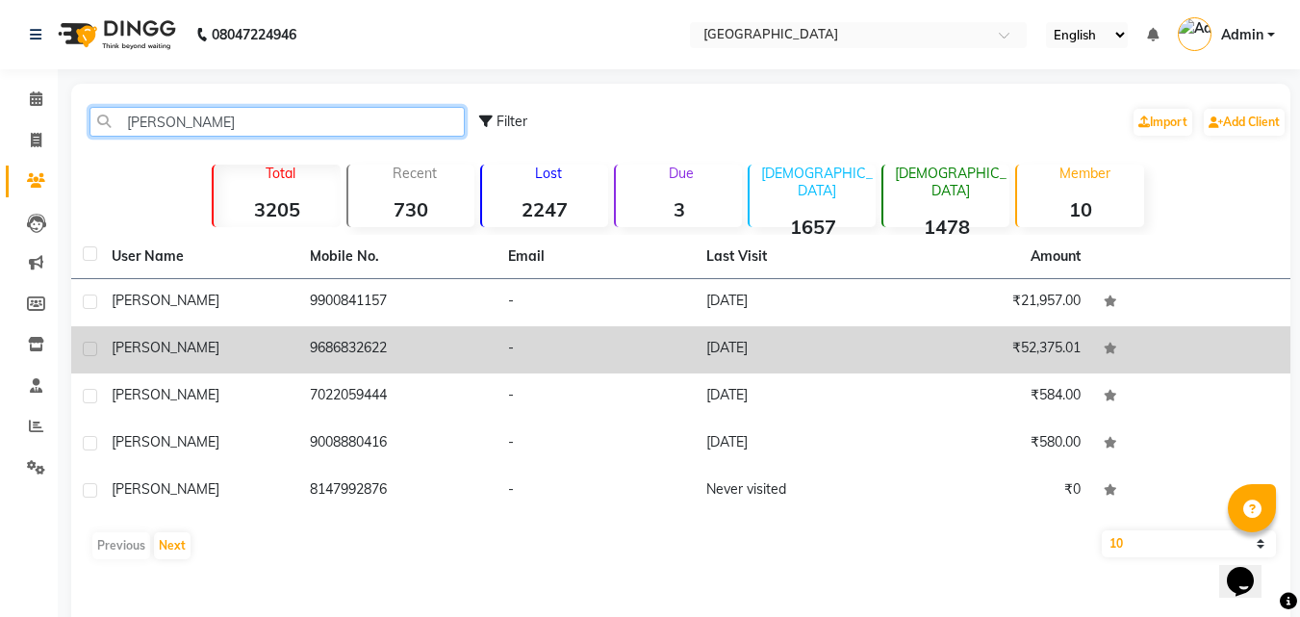
type input "[PERSON_NAME]"
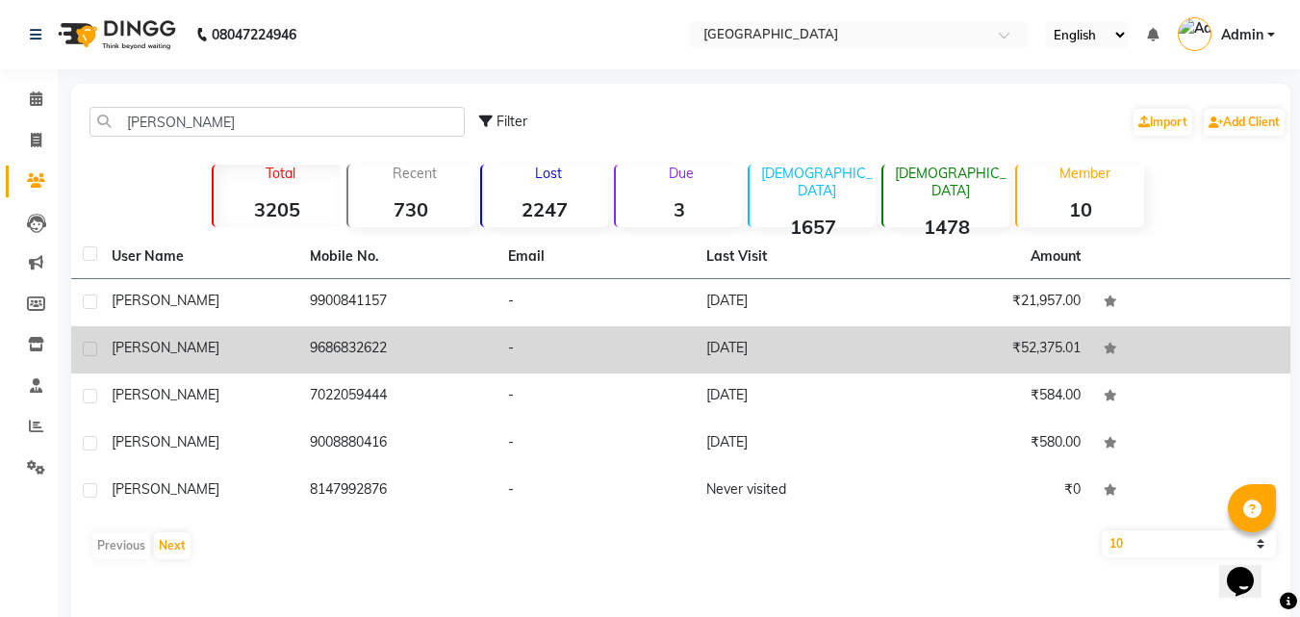
click at [149, 338] on div "[PERSON_NAME]" at bounding box center [199, 348] width 175 height 20
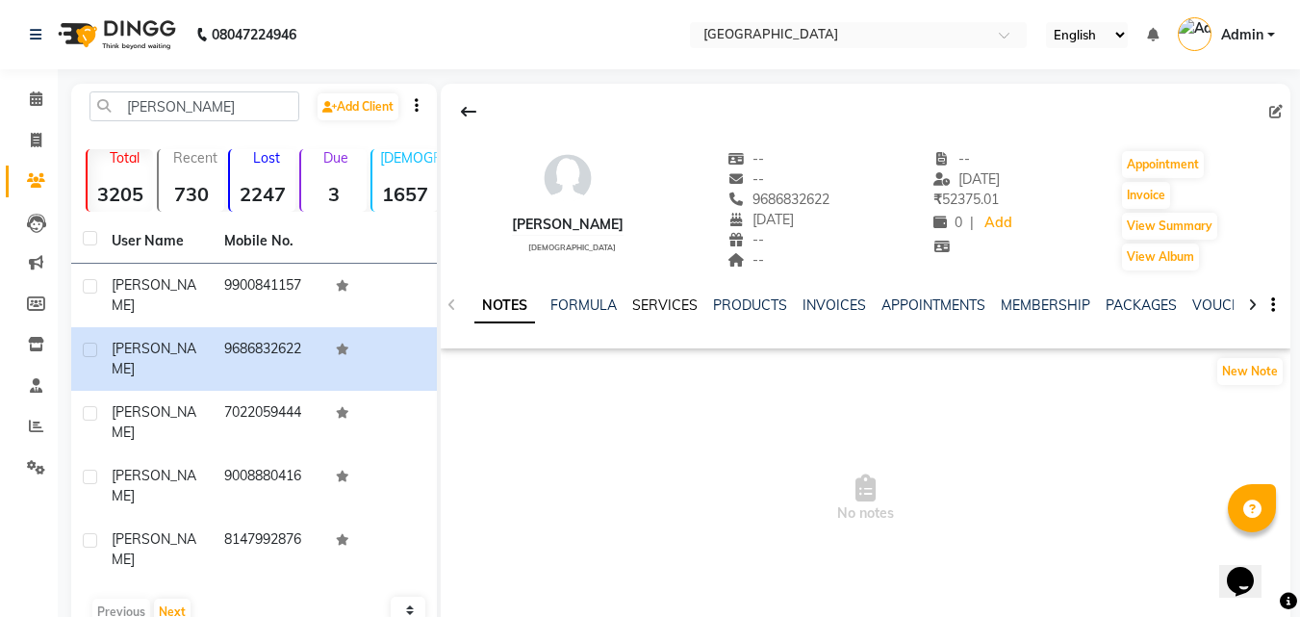
click at [655, 297] on link "SERVICES" at bounding box center [664, 304] width 65 height 17
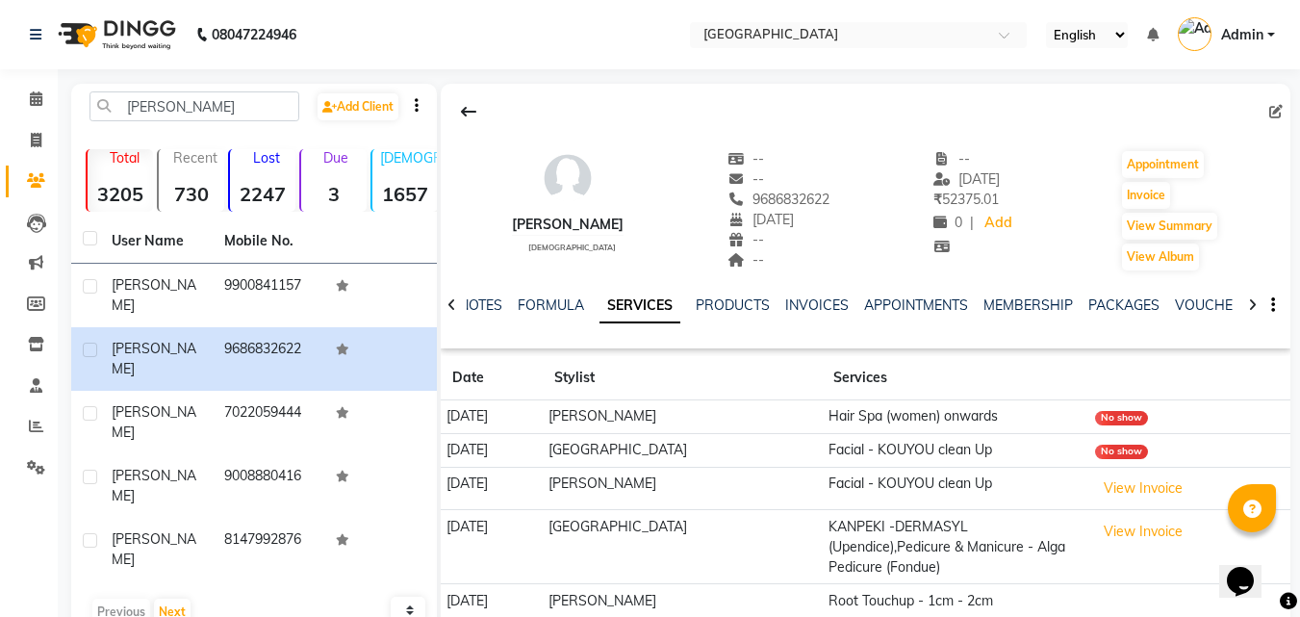
scroll to position [73, 0]
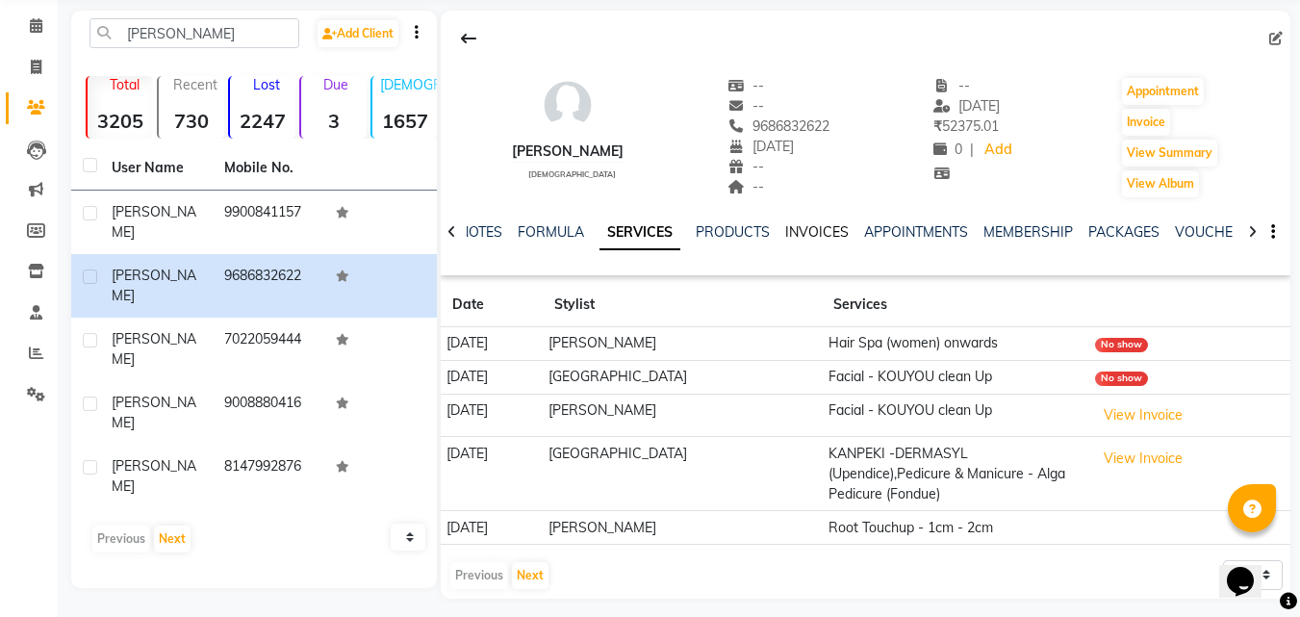
click at [844, 229] on link "INVOICES" at bounding box center [816, 231] width 63 height 17
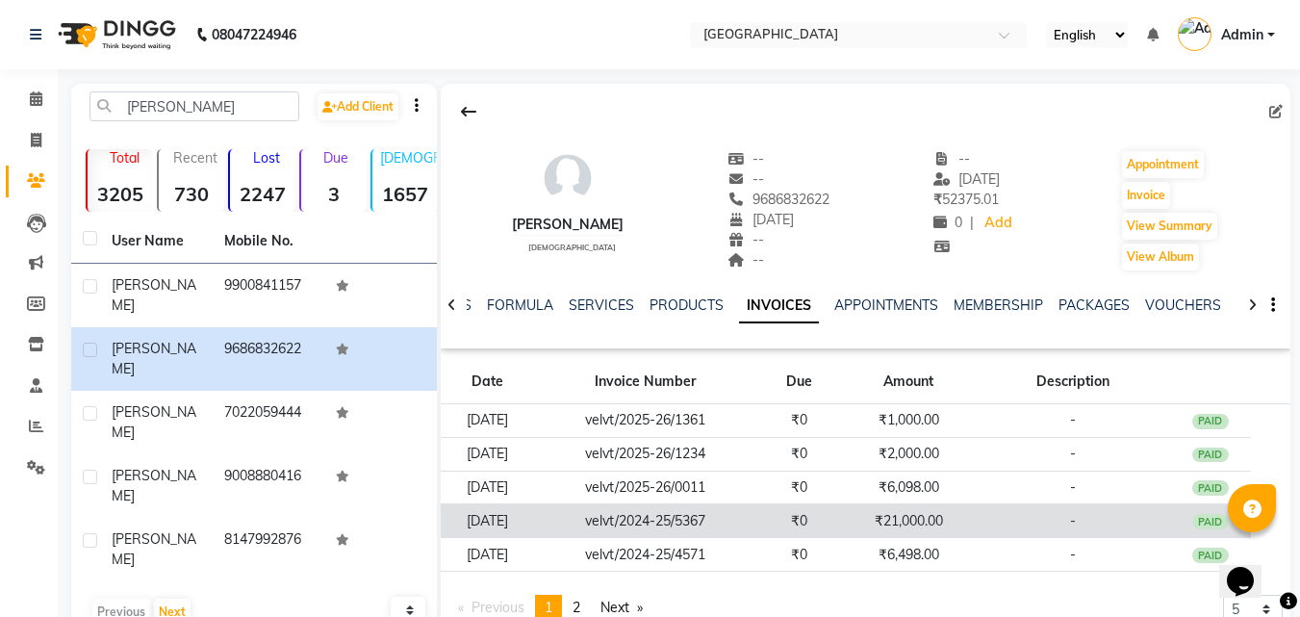
scroll to position [73, 0]
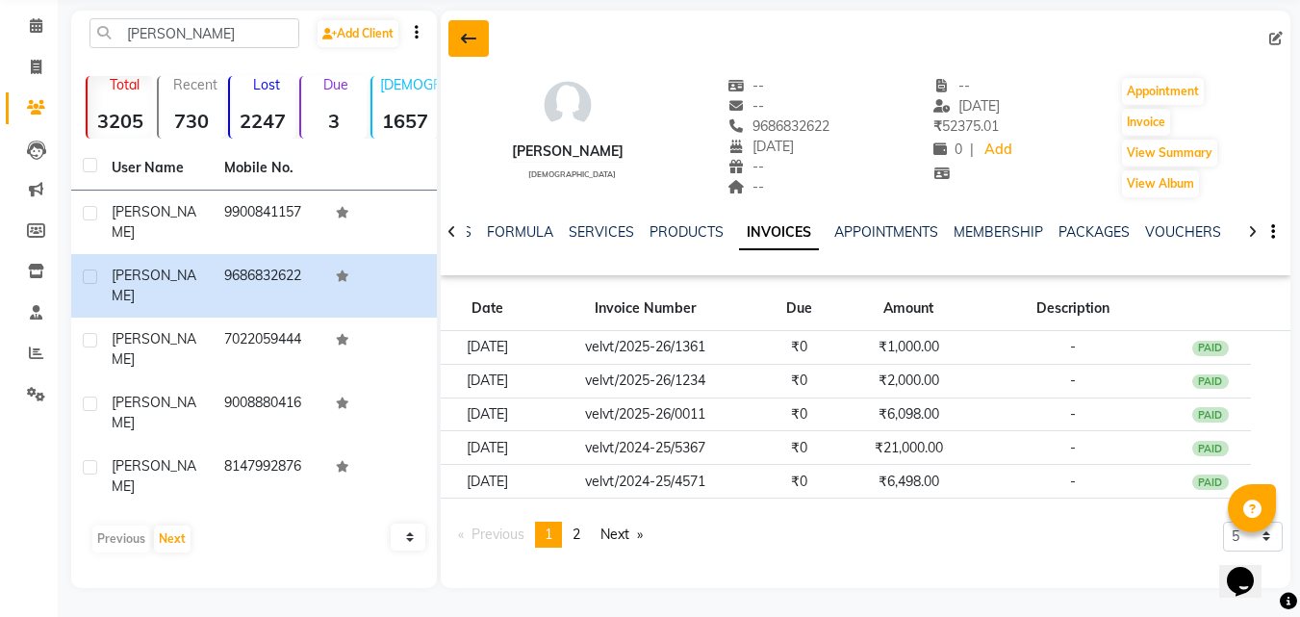
click at [465, 27] on button at bounding box center [468, 38] width 40 height 37
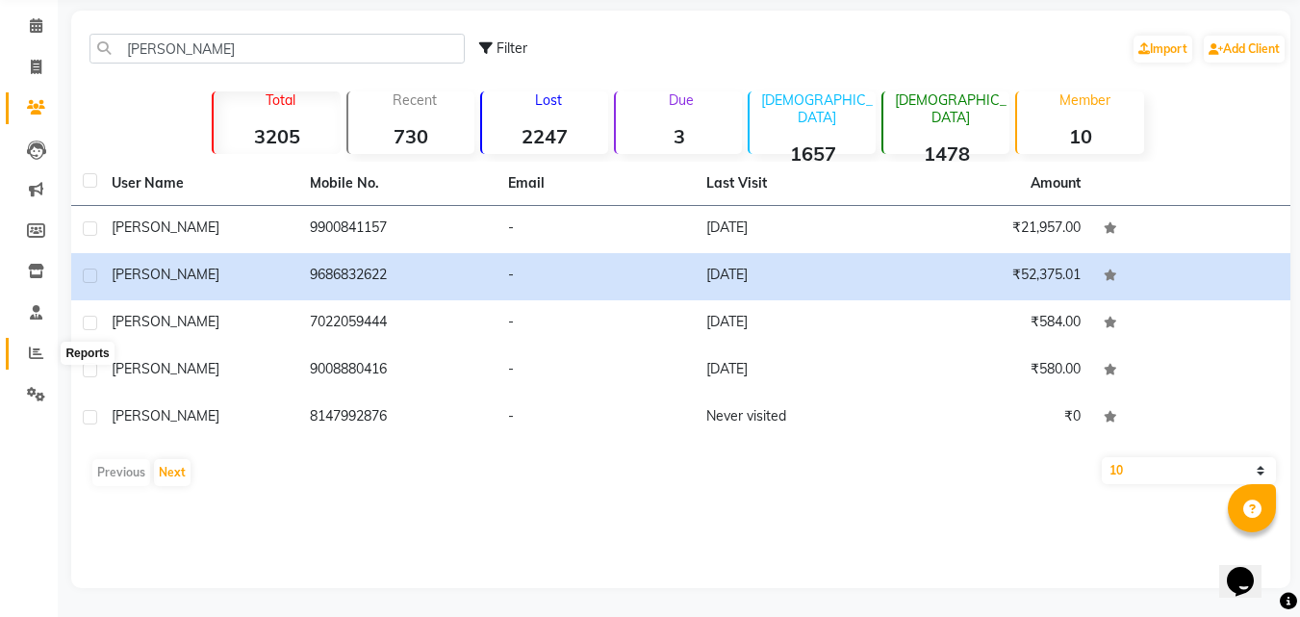
click at [32, 350] on icon at bounding box center [36, 352] width 14 height 14
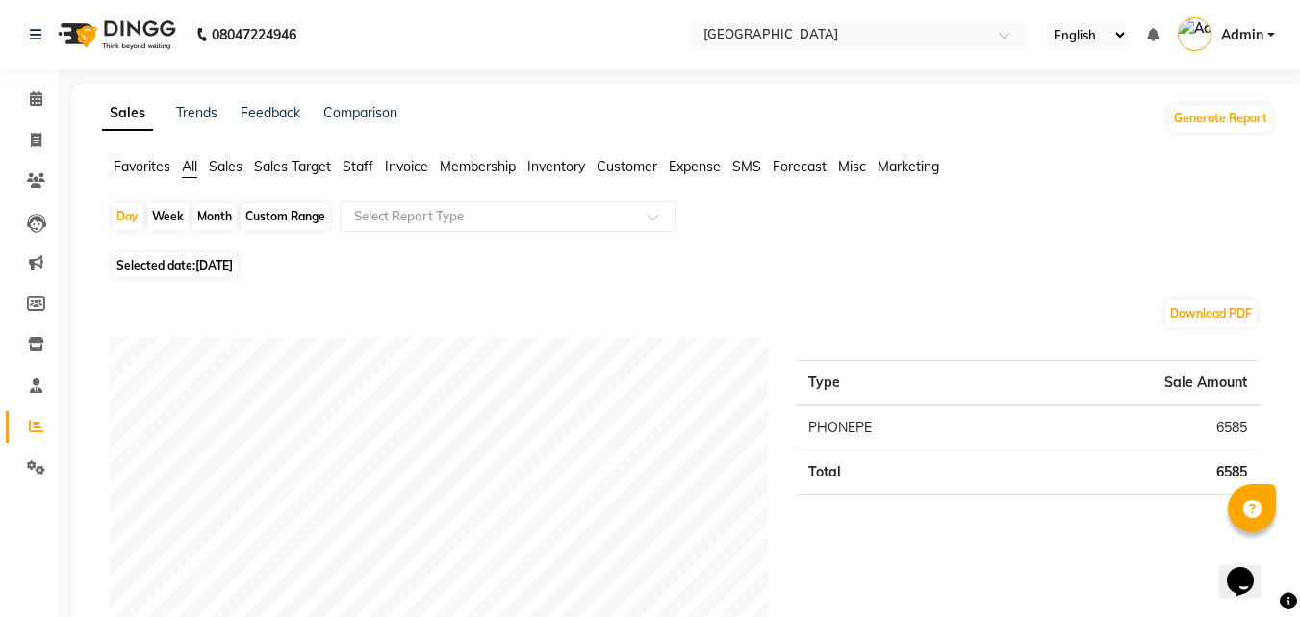
click at [358, 172] on span "Staff" at bounding box center [357, 166] width 31 height 17
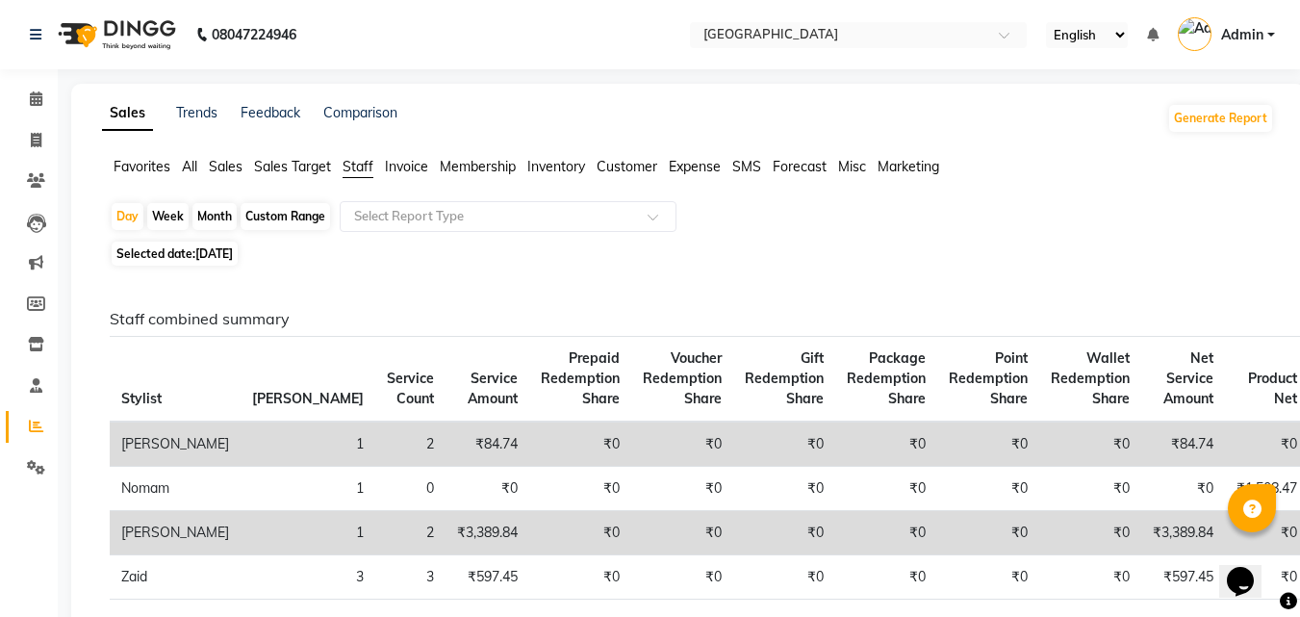
click at [304, 218] on div "Custom Range" at bounding box center [285, 216] width 89 height 27
select select "9"
select select "2025"
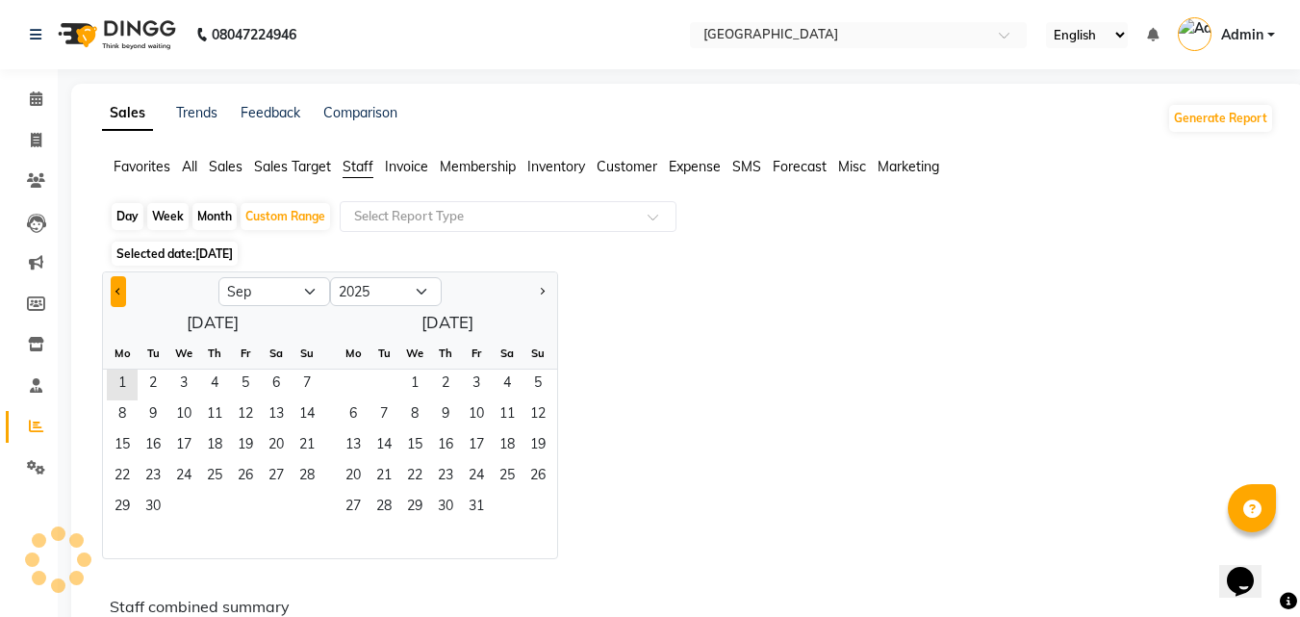
click at [117, 284] on button "Previous month" at bounding box center [118, 291] width 15 height 31
select select "8"
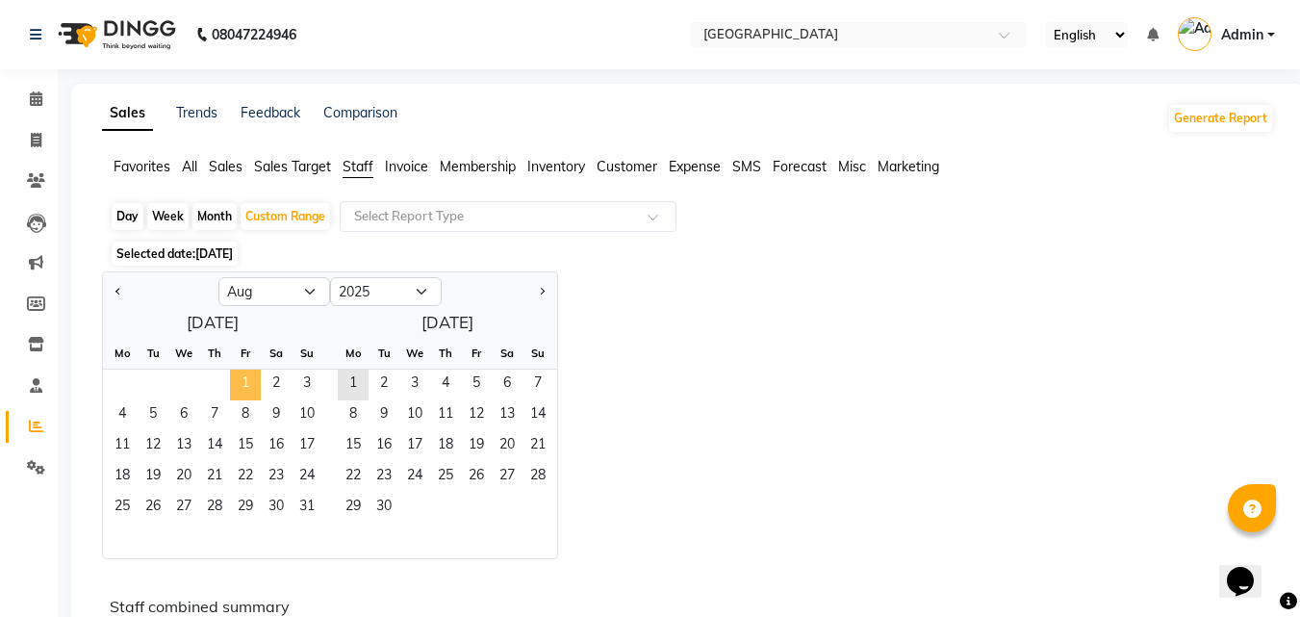
click at [256, 382] on span "1" at bounding box center [245, 384] width 31 height 31
click at [310, 501] on span "31" at bounding box center [307, 508] width 31 height 31
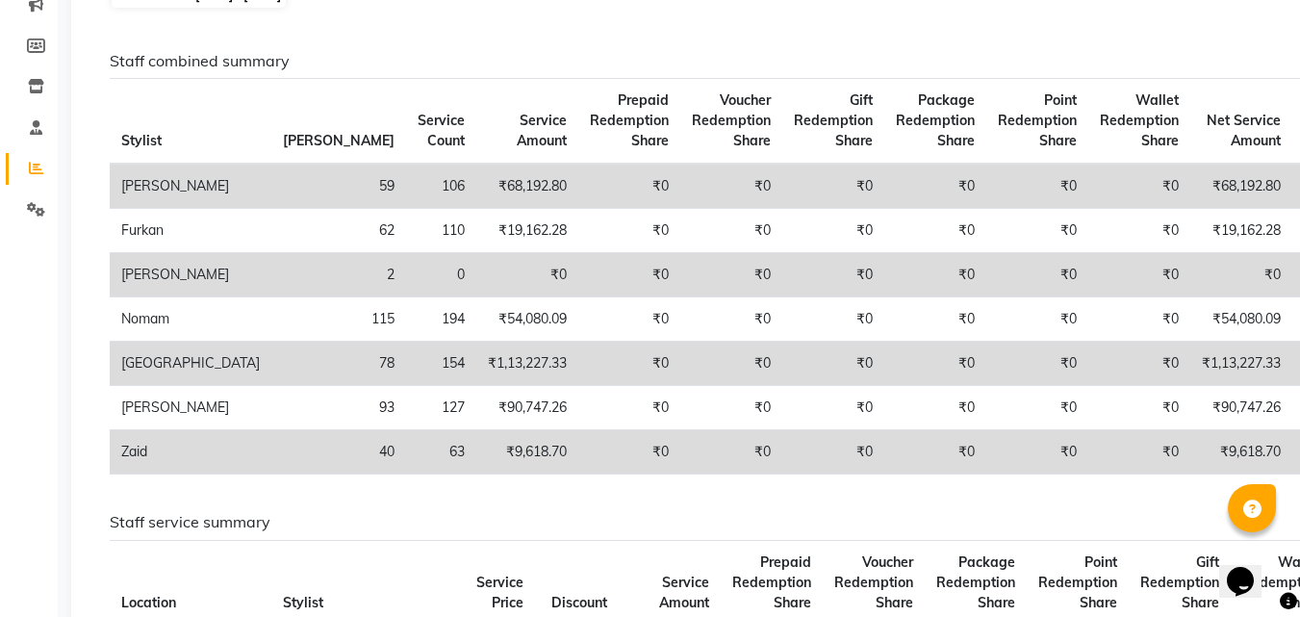
scroll to position [259, 0]
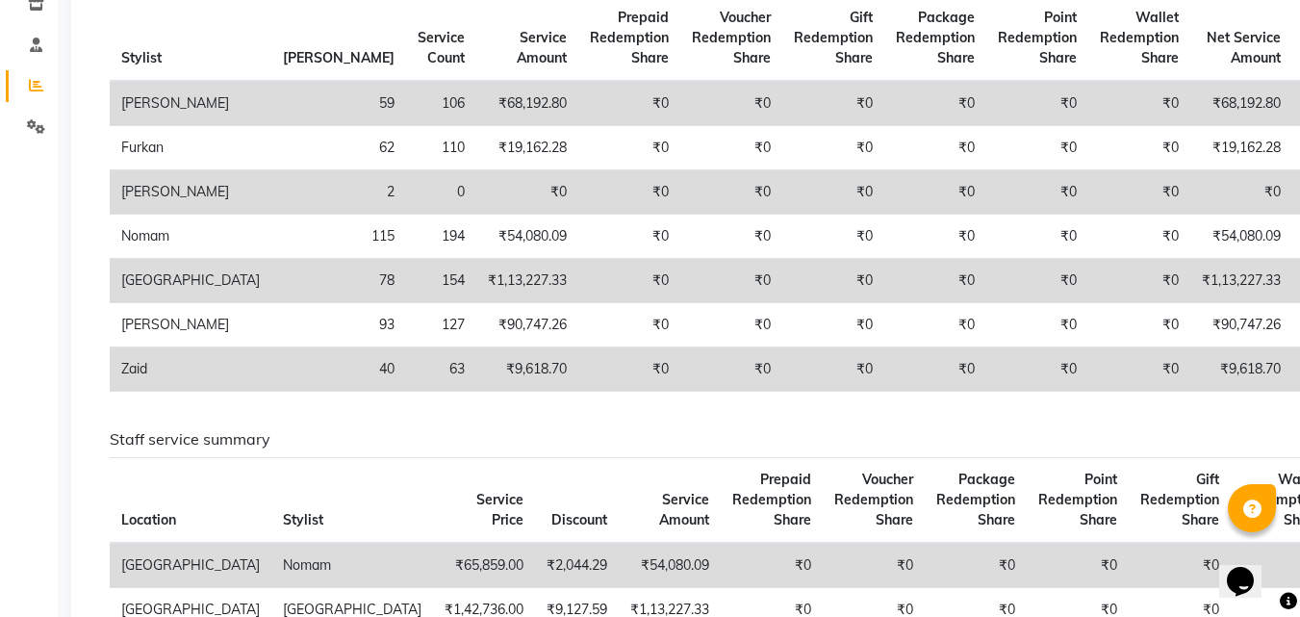
click at [782, 299] on td "₹0" at bounding box center [833, 281] width 102 height 44
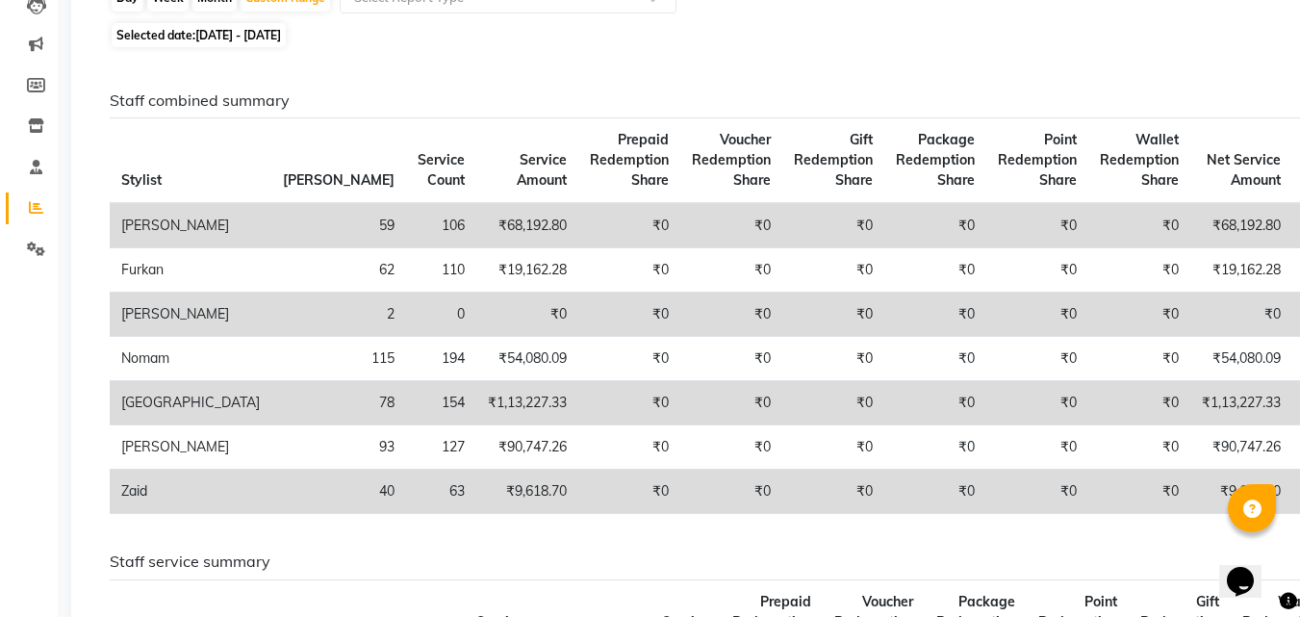
scroll to position [237, 0]
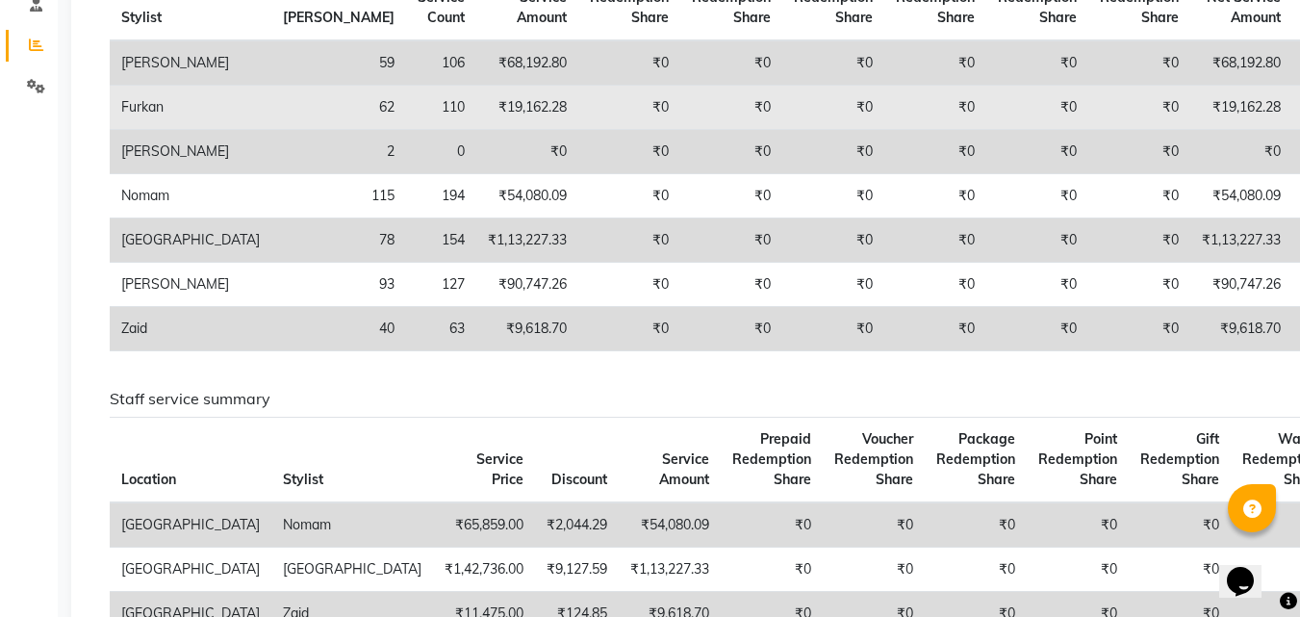
click at [680, 263] on td "₹0" at bounding box center [731, 240] width 102 height 44
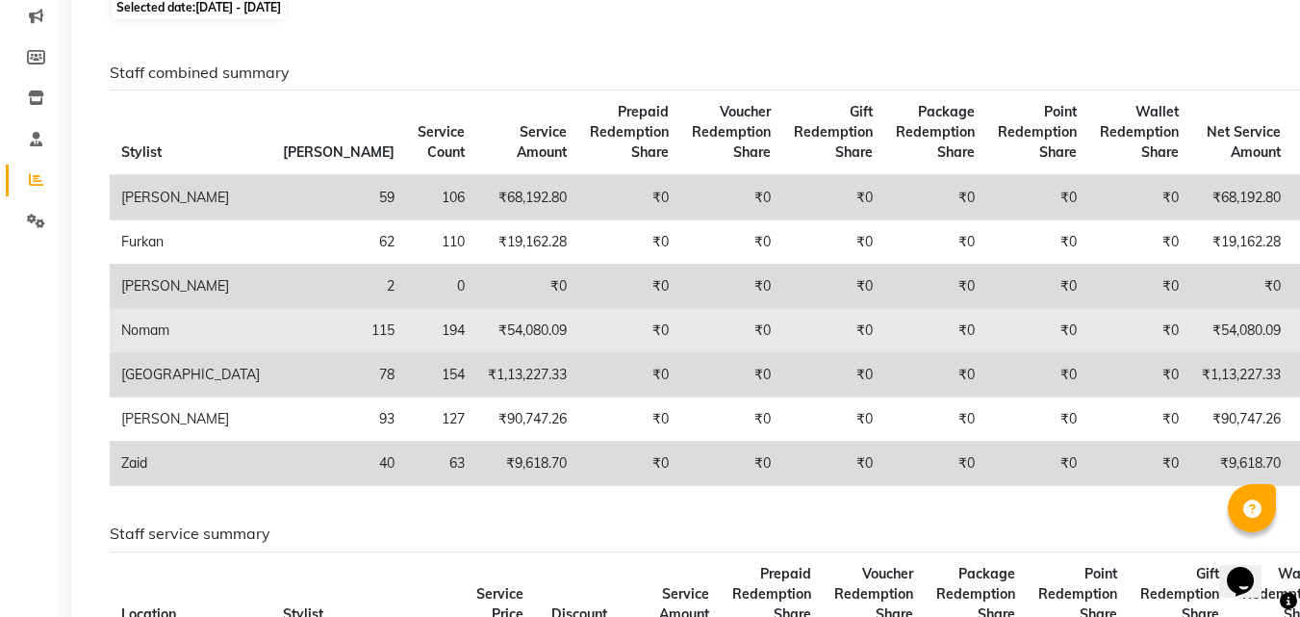
scroll to position [233, 0]
